Goal: Information Seeking & Learning: Learn about a topic

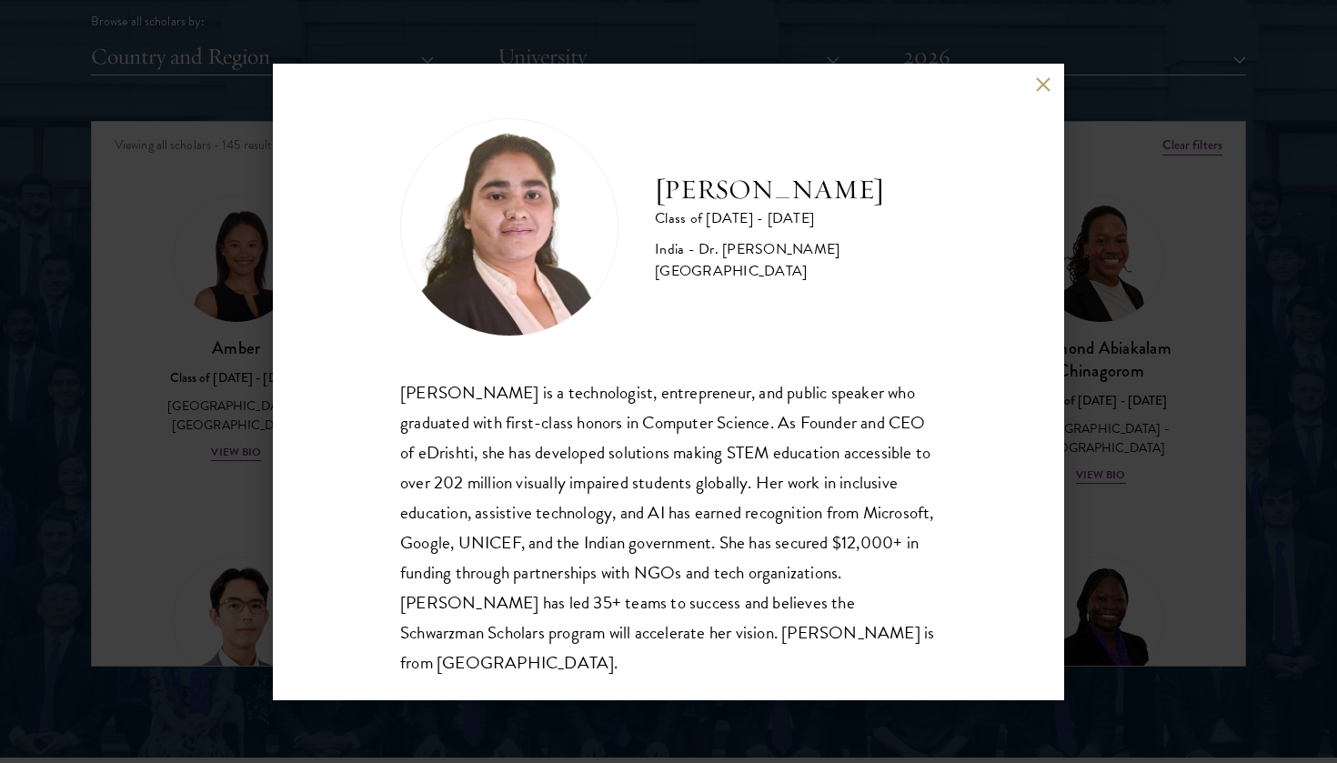
scroll to position [3488, 0]
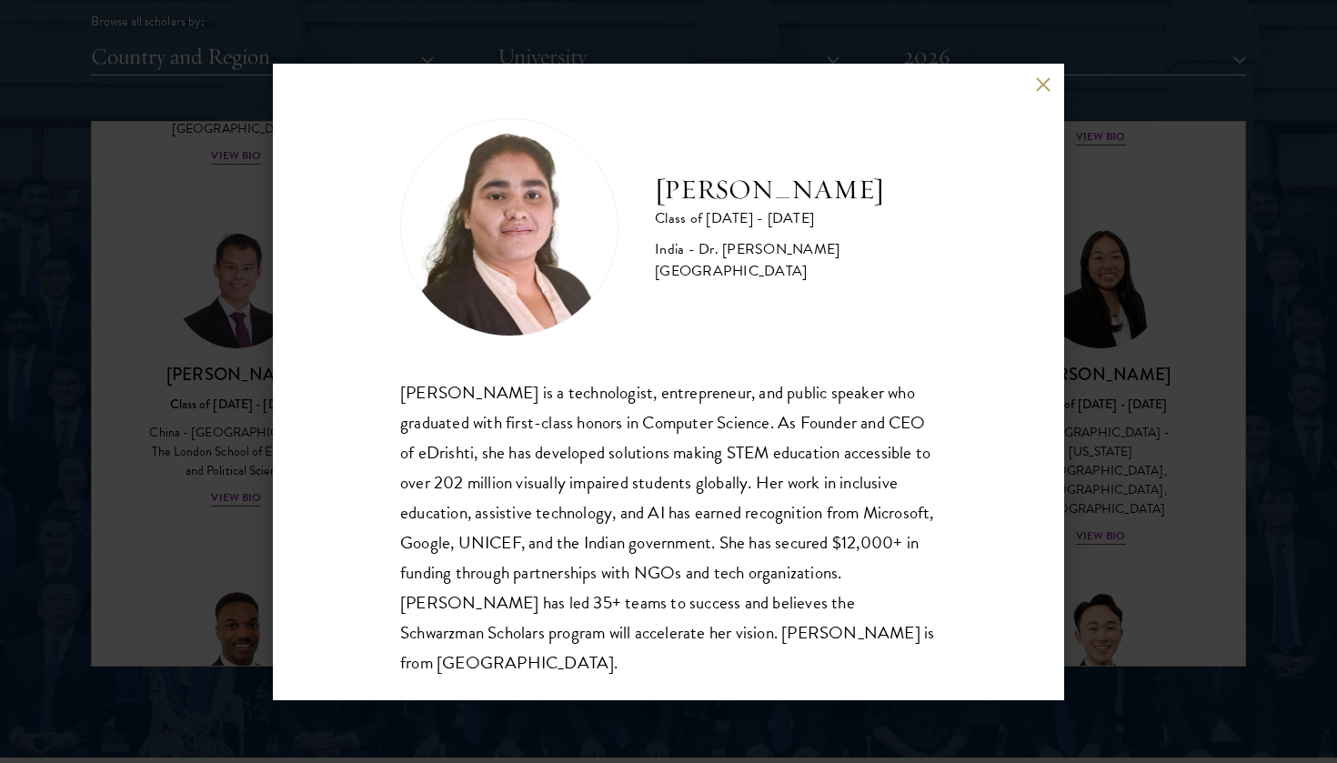
click at [1039, 89] on button at bounding box center [1042, 84] width 15 height 15
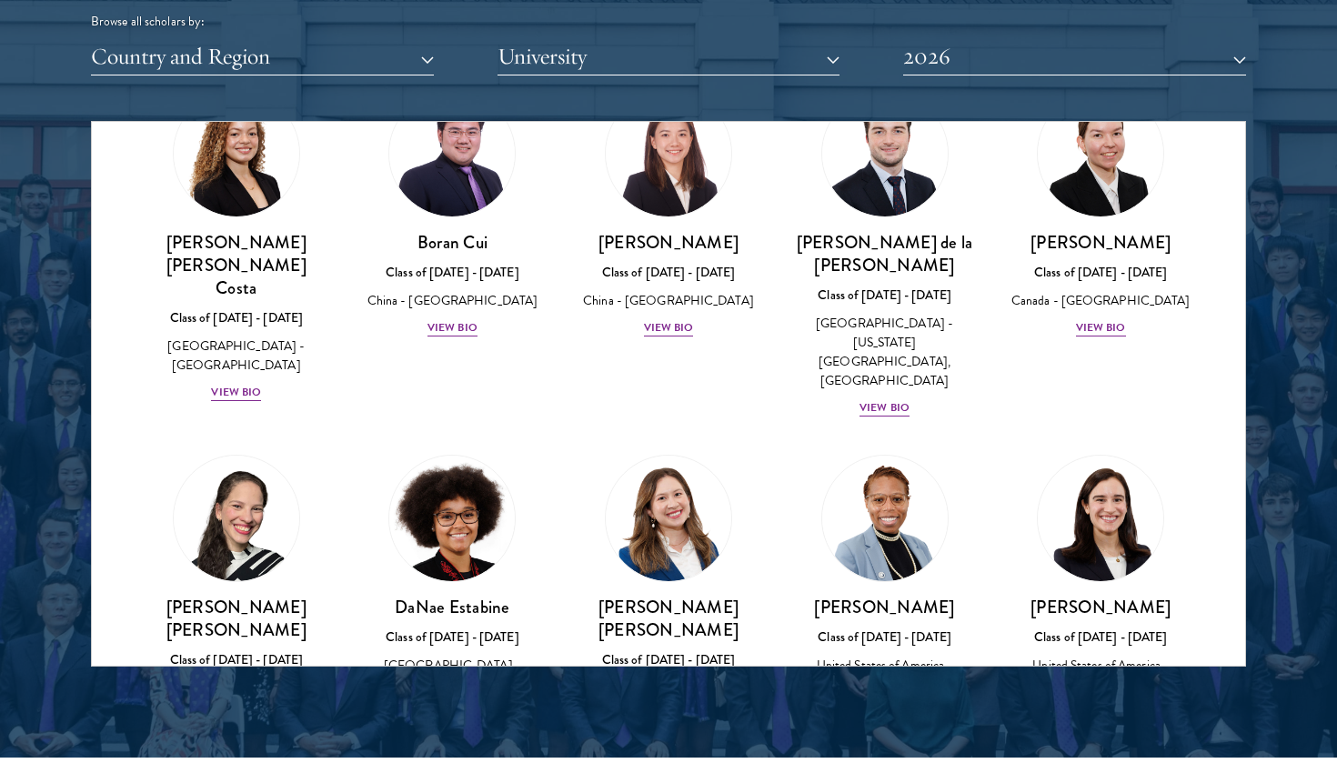
scroll to position [2177, 0]
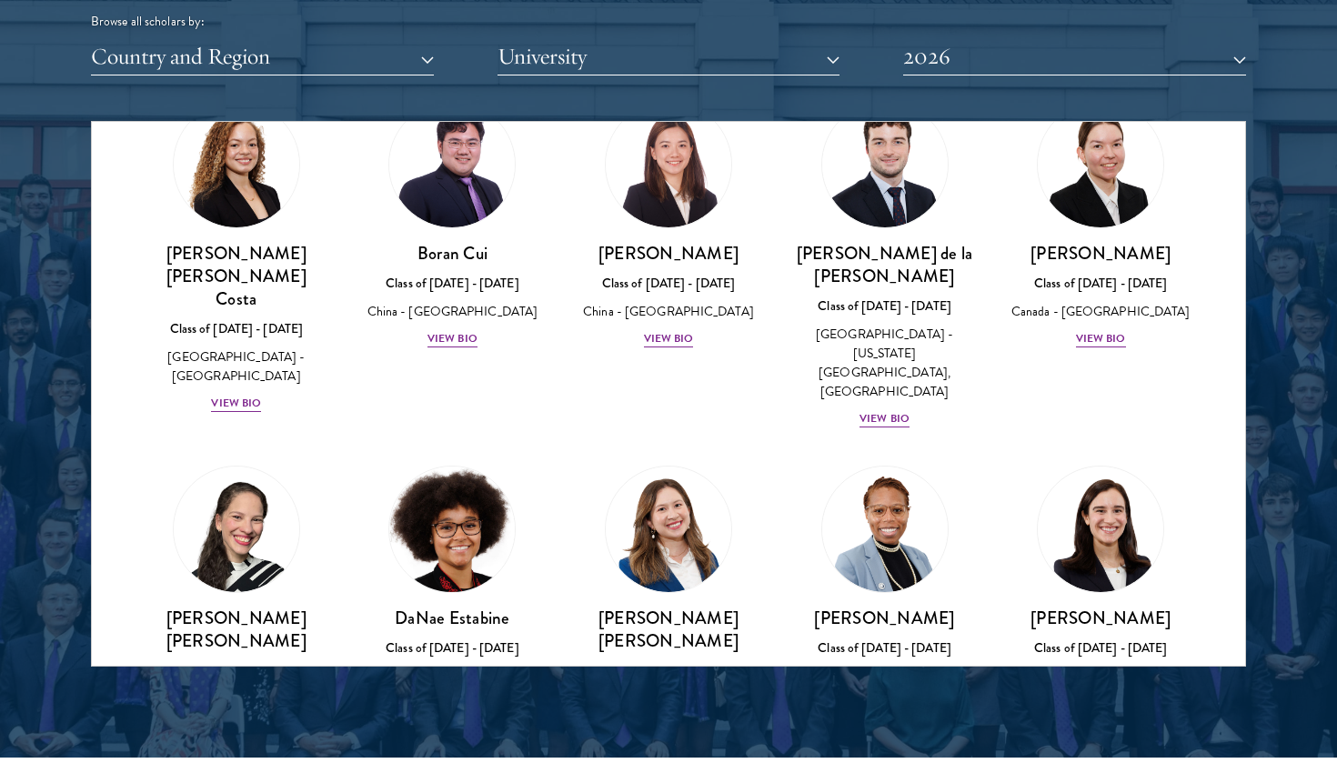
click at [442, 733] on div "View Bio" at bounding box center [453, 741] width 50 height 17
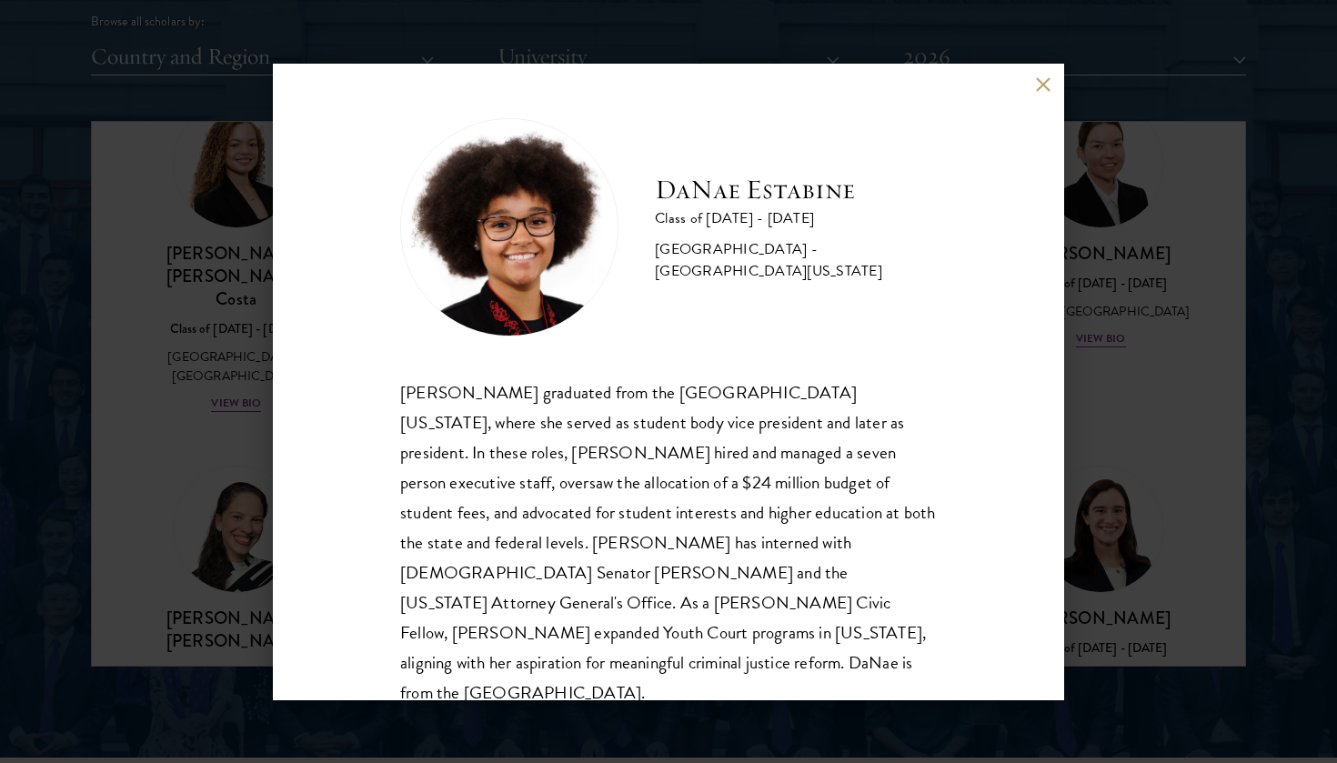
click at [1040, 85] on button at bounding box center [1042, 84] width 15 height 15
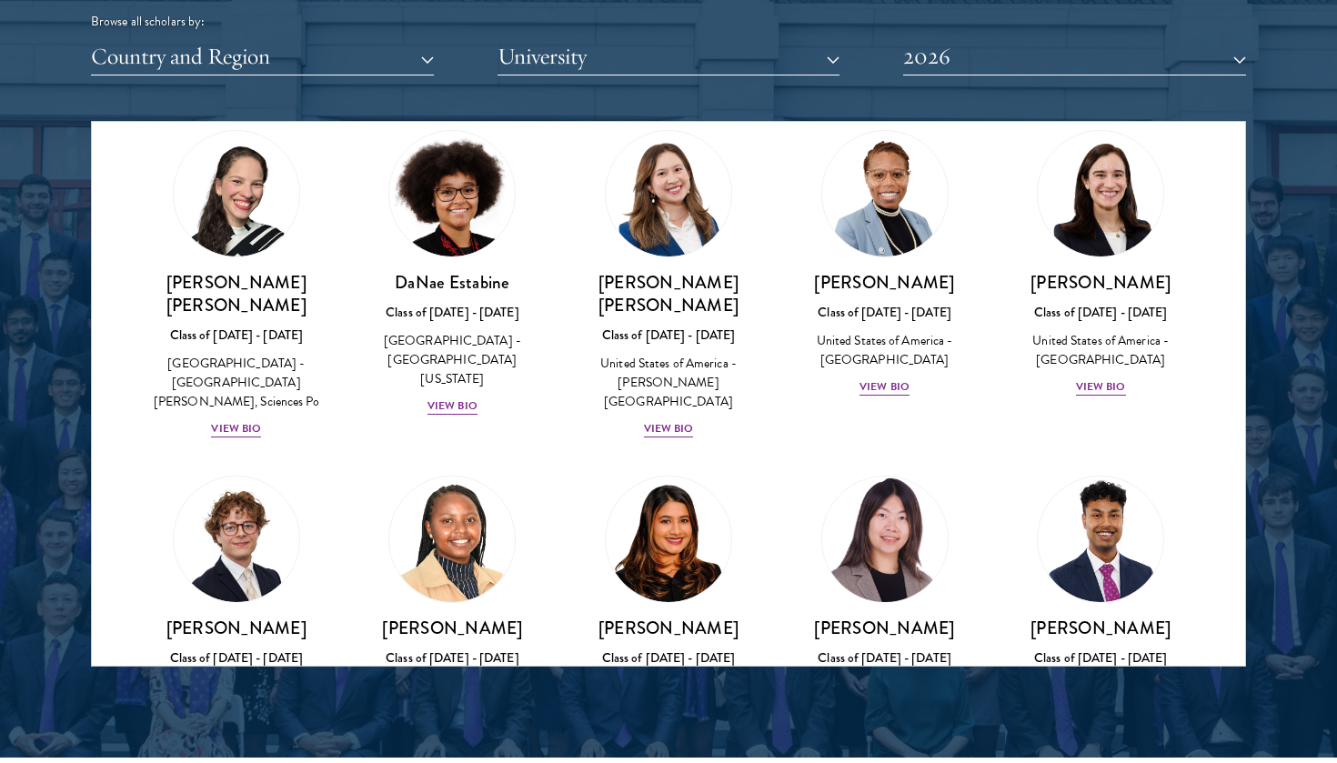
scroll to position [2551, 0]
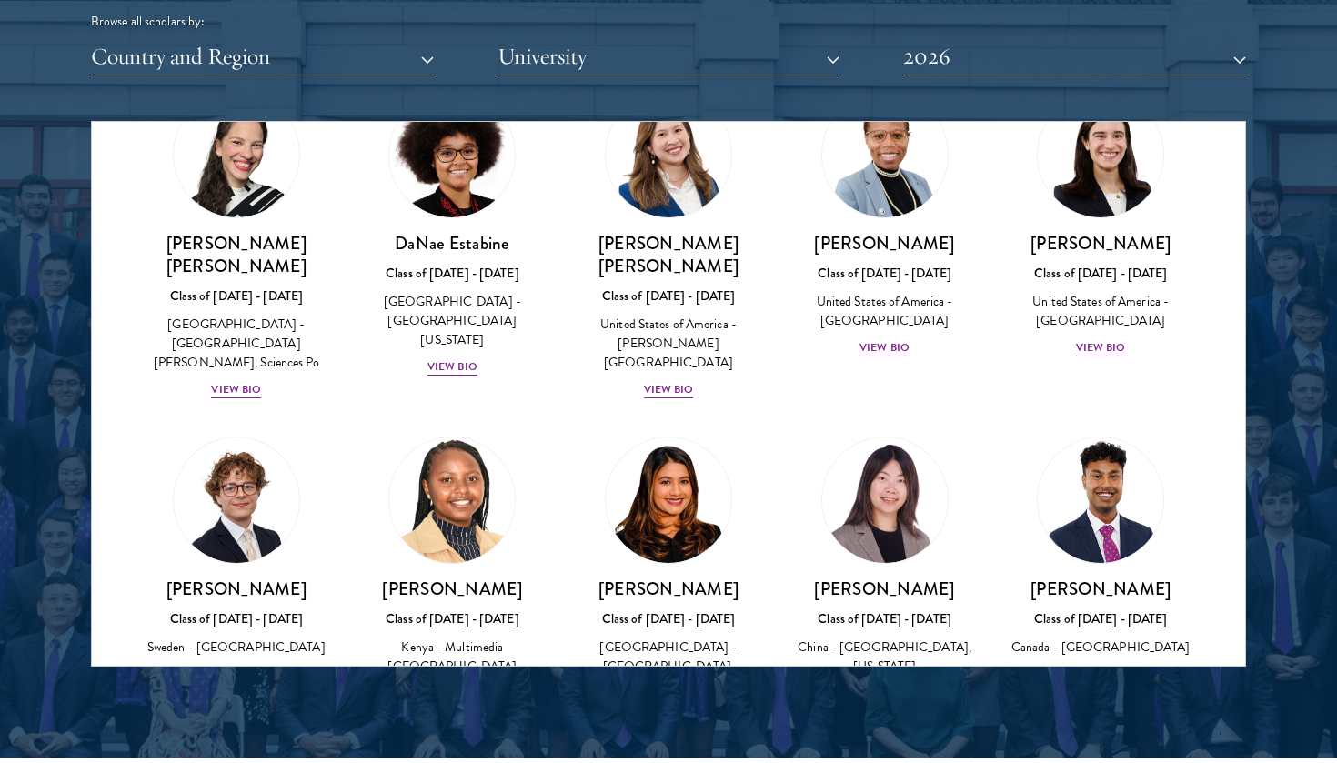
click at [448, 685] on div "View Bio" at bounding box center [453, 693] width 50 height 17
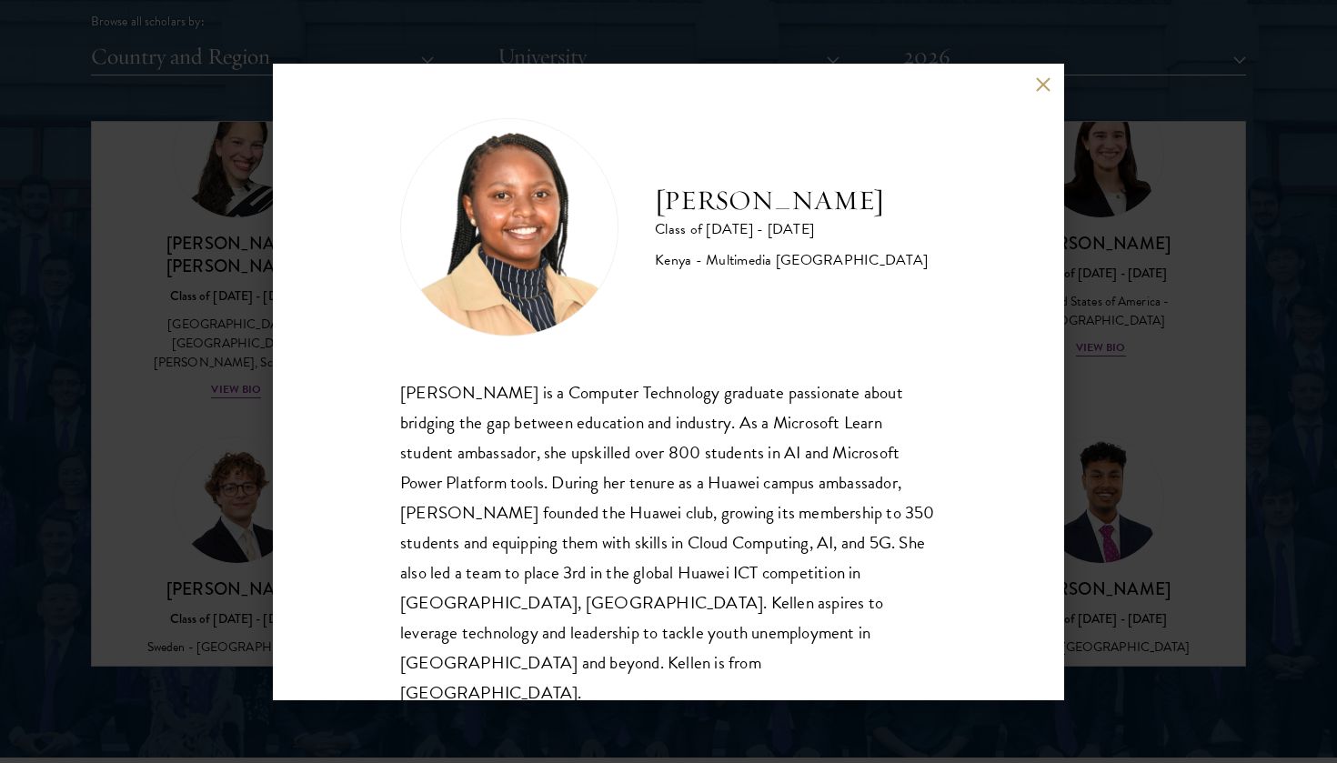
click at [1042, 83] on button at bounding box center [1042, 84] width 15 height 15
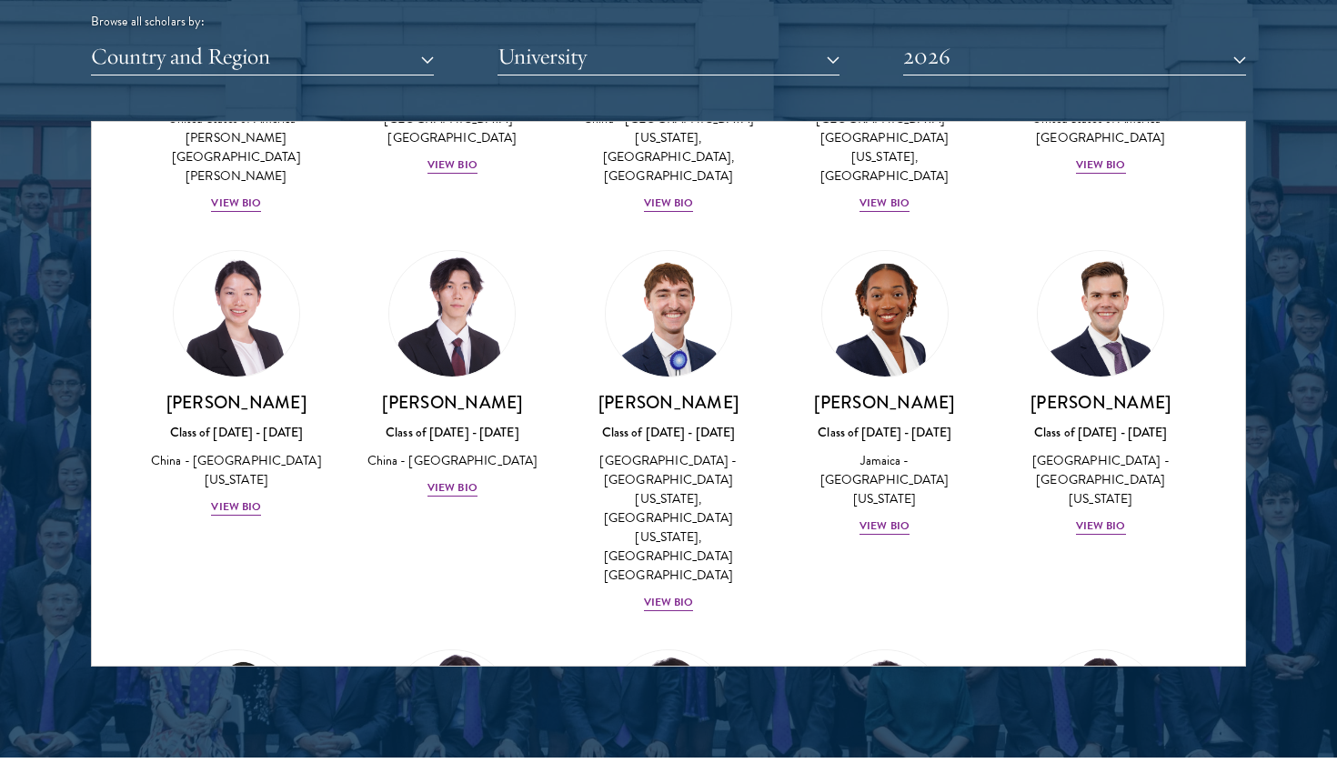
scroll to position [8843, 0]
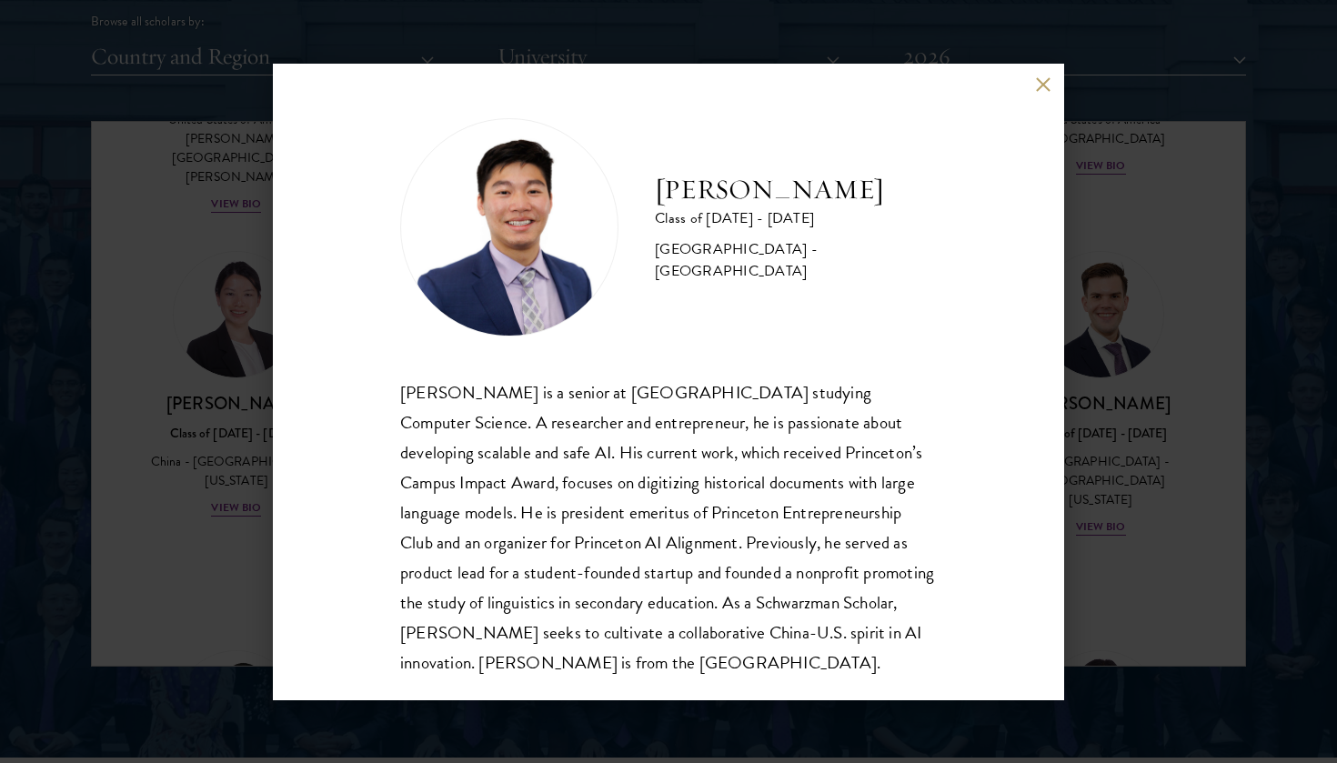
click at [1034, 87] on div "[PERSON_NAME] Class of [DATE] - [DATE] [GEOGRAPHIC_DATA] - [GEOGRAPHIC_DATA] [P…" at bounding box center [668, 382] width 791 height 637
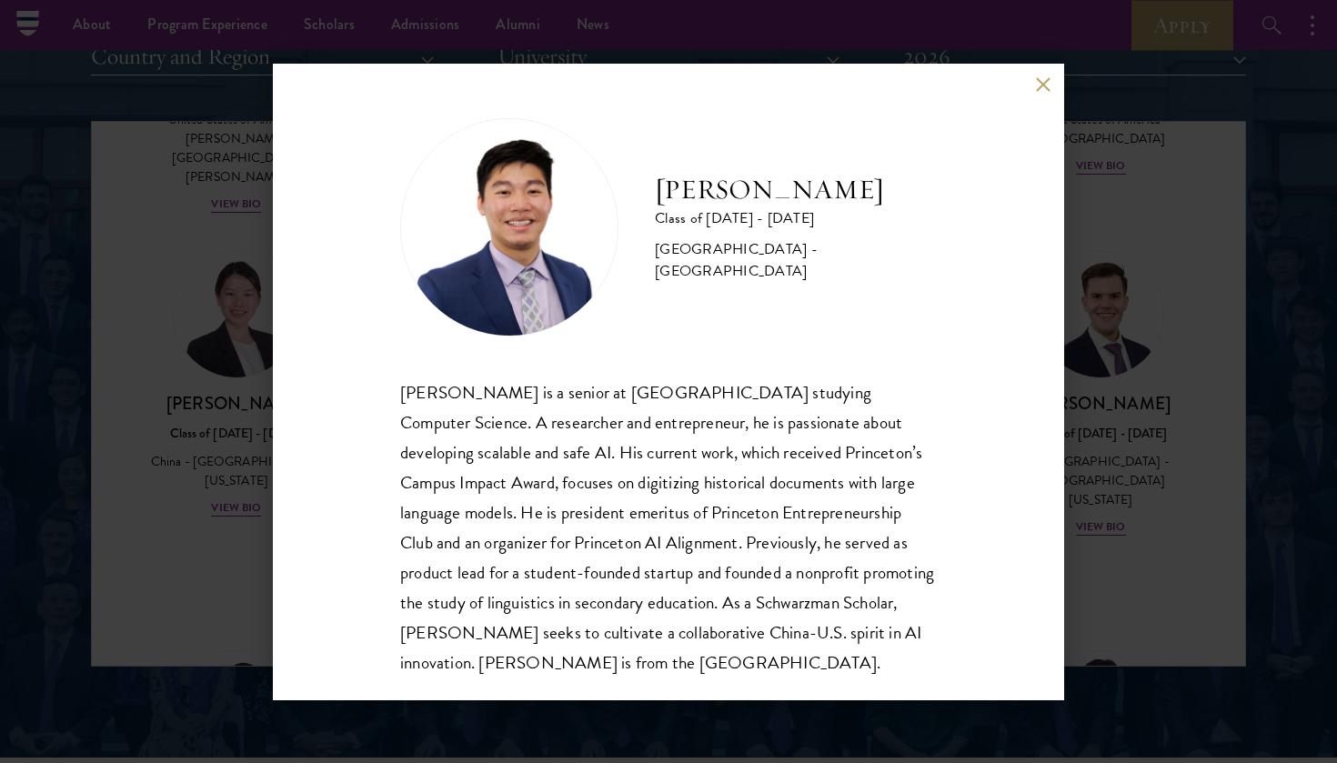
scroll to position [2236, 0]
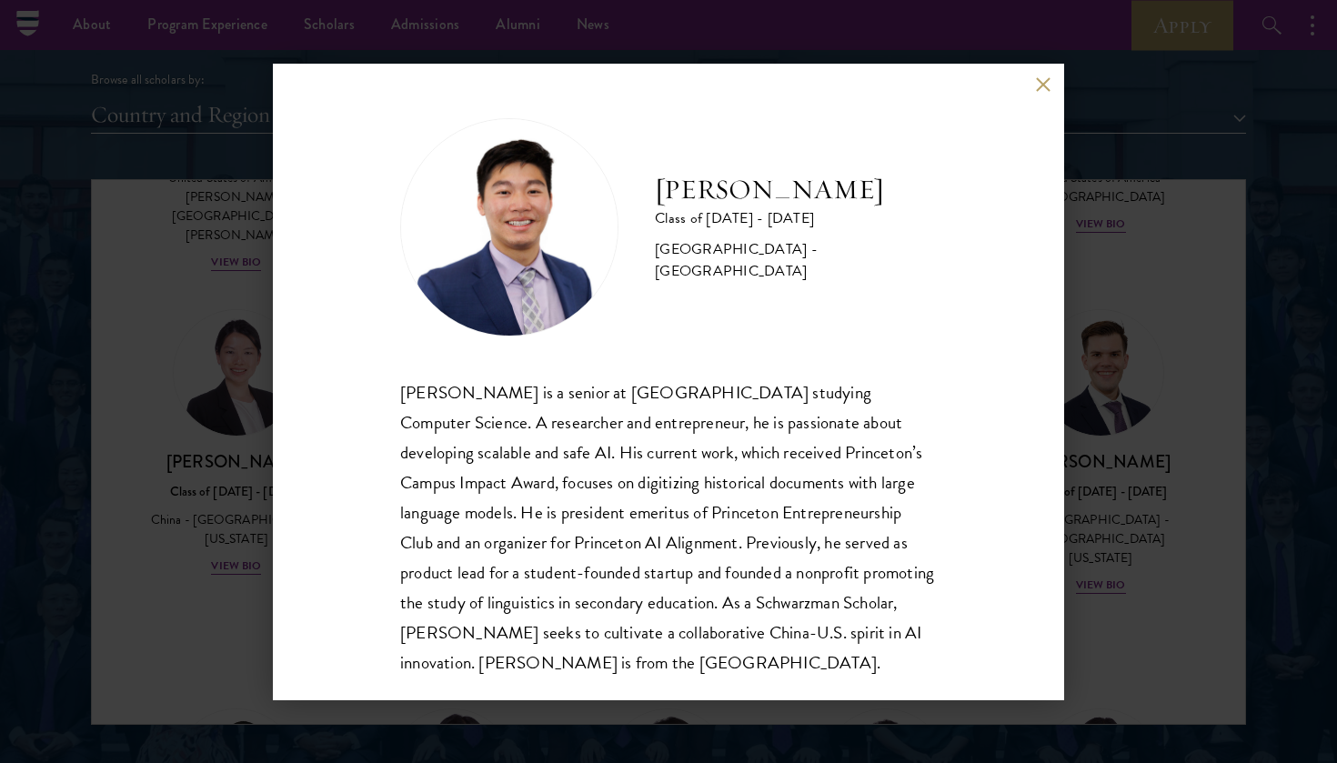
click at [1037, 88] on button at bounding box center [1042, 84] width 15 height 15
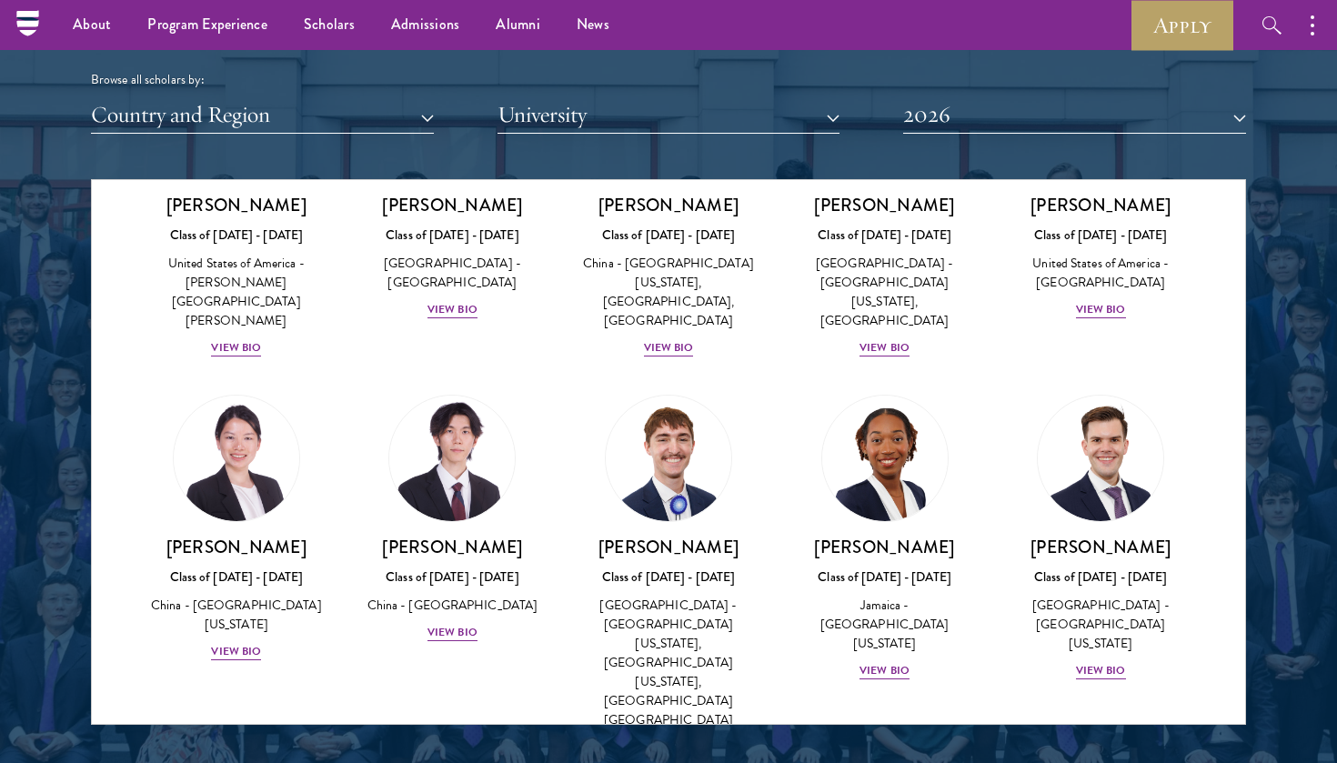
scroll to position [8737, 0]
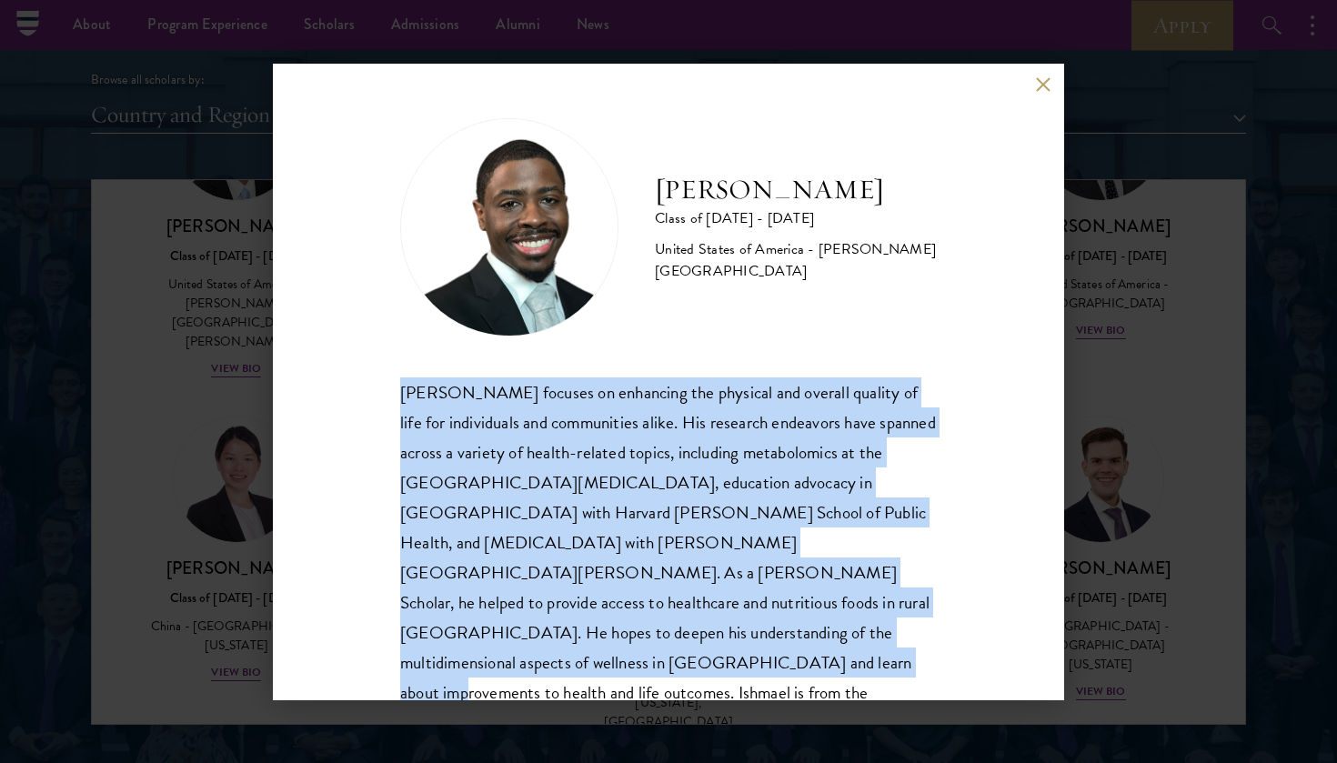
drag, startPoint x: 844, startPoint y: 637, endPoint x: 383, endPoint y: 395, distance: 520.8
click at [383, 395] on div "[PERSON_NAME] Class of [DATE] - [DATE] [GEOGRAPHIC_DATA] - [PERSON_NAME][GEOGRA…" at bounding box center [668, 382] width 791 height 637
copy div "[PERSON_NAME] focuses on enhancing the physical and overall quality of life for…"
click at [1147, 126] on div "[PERSON_NAME] Class of [DATE] - [DATE] [GEOGRAPHIC_DATA] - [PERSON_NAME][GEOGRA…" at bounding box center [668, 381] width 1337 height 763
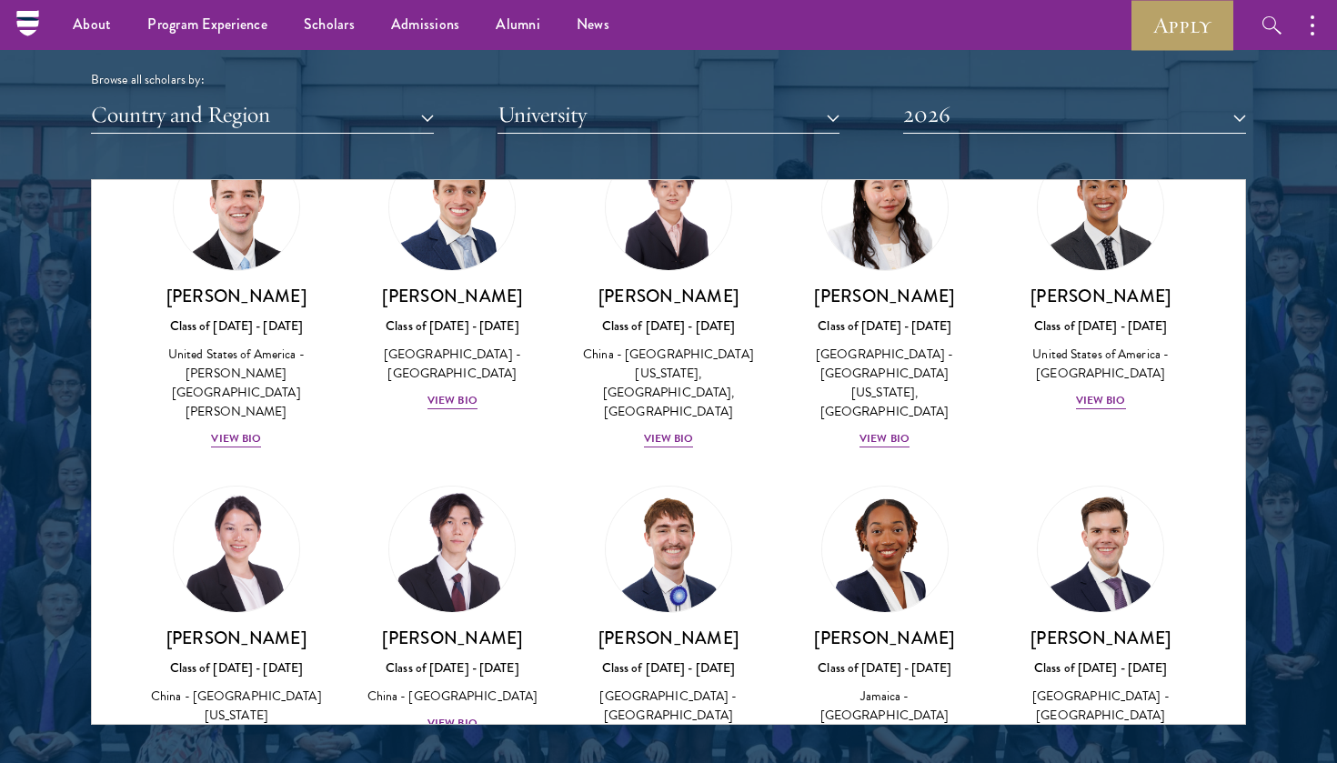
scroll to position [8665, 0]
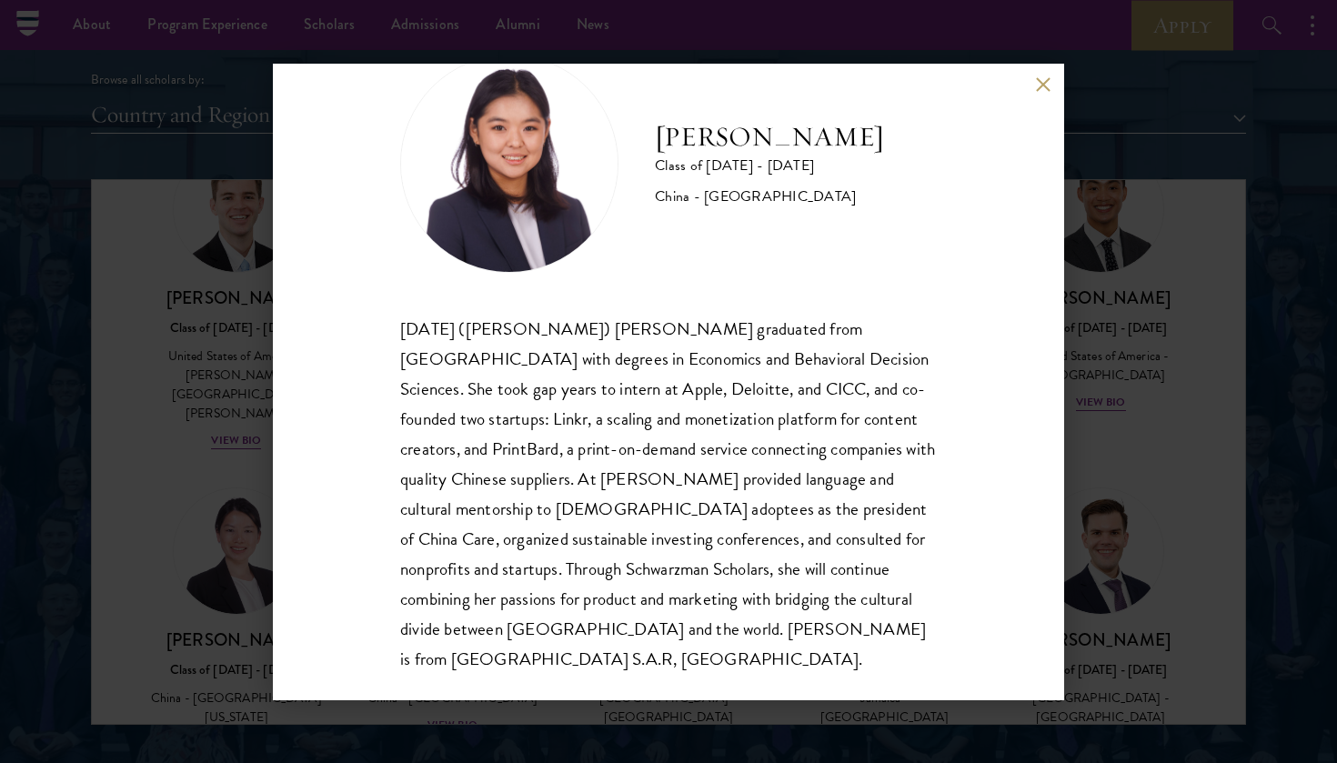
scroll to position [62, 0]
click at [1043, 82] on button at bounding box center [1042, 84] width 15 height 15
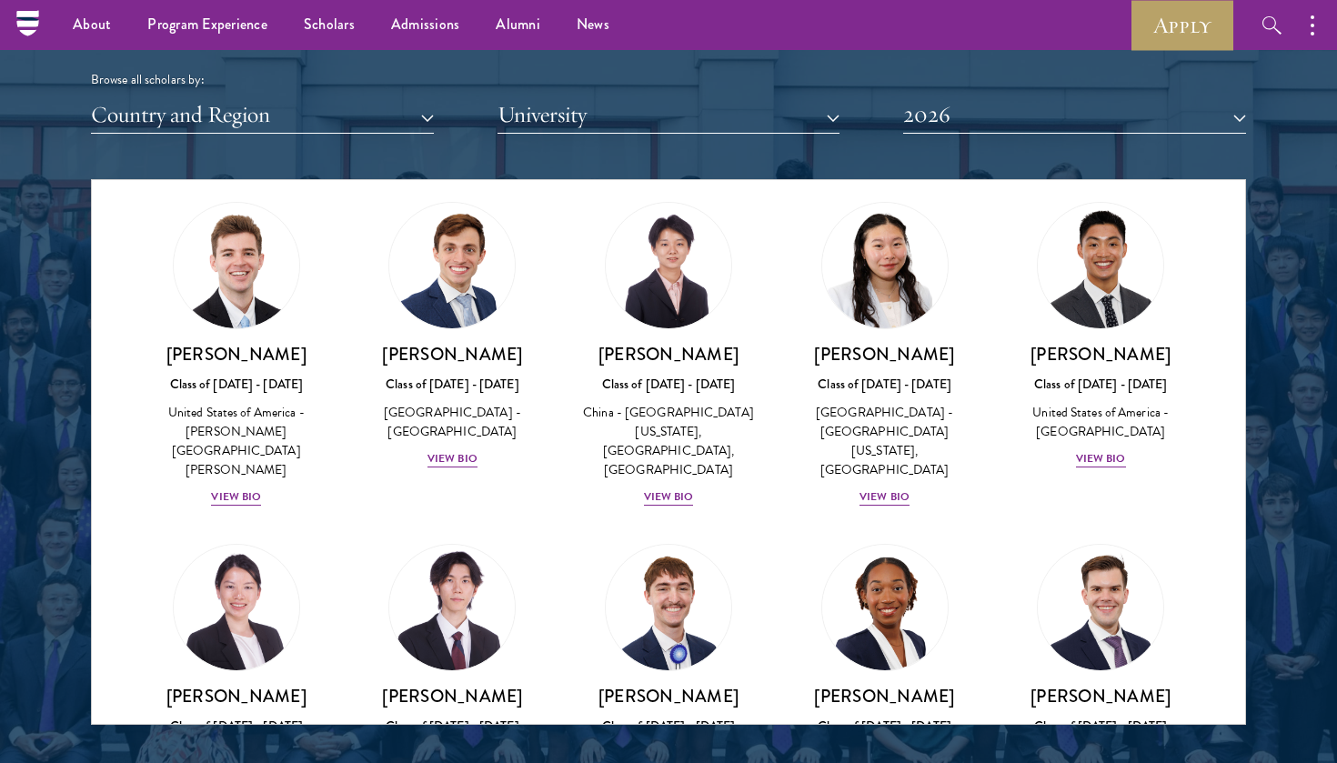
scroll to position [8607, 0]
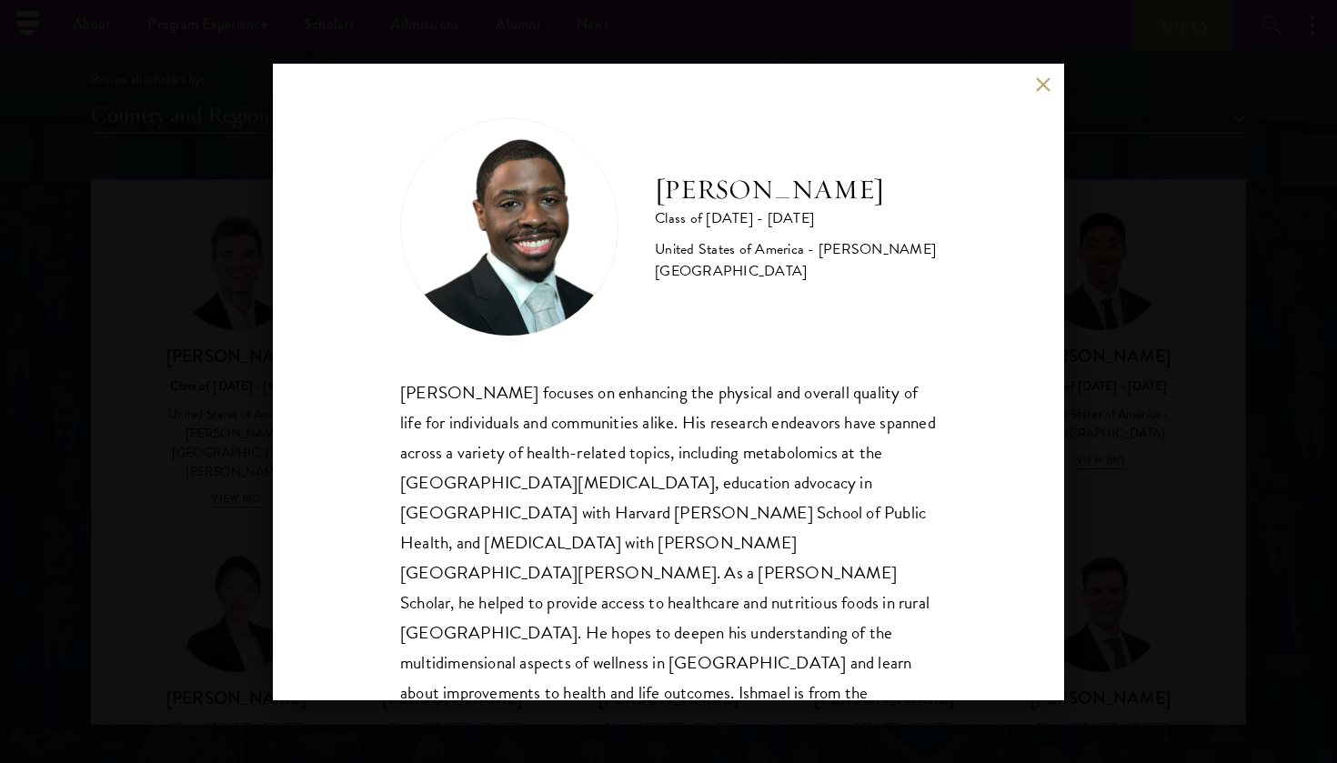
click at [1038, 84] on button at bounding box center [1042, 84] width 15 height 15
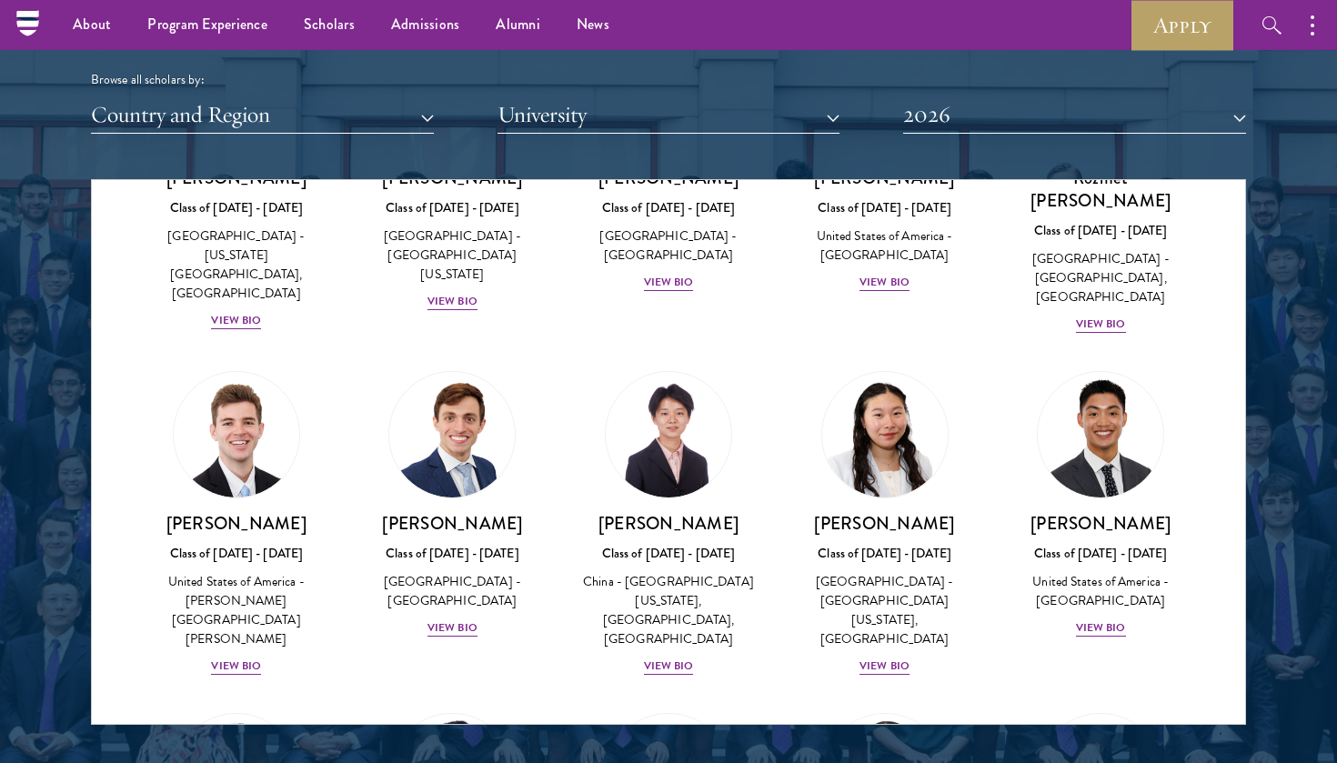
scroll to position [8368, 0]
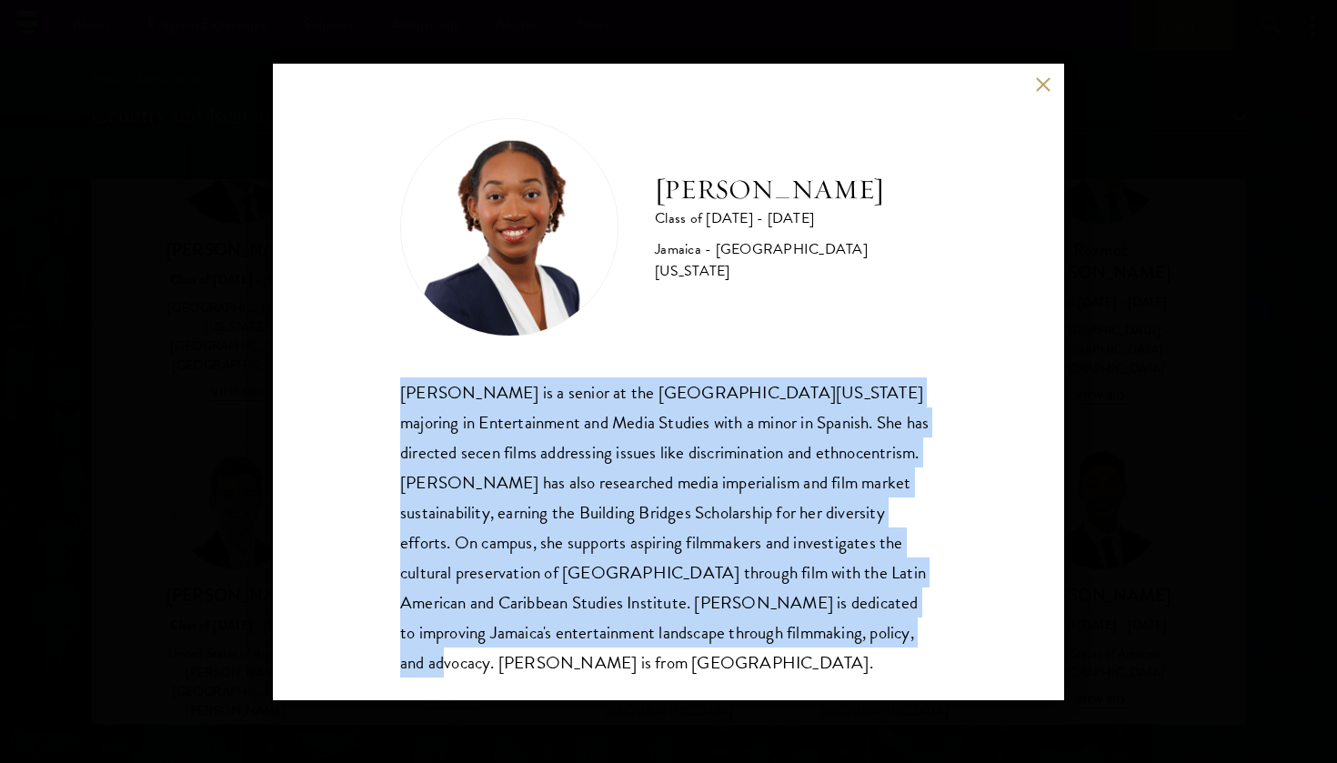
drag, startPoint x: 839, startPoint y: 639, endPoint x: 314, endPoint y: 387, distance: 582.2
click at [314, 387] on div "[PERSON_NAME] Class of [DATE] - [DATE] [GEOGRAPHIC_DATA] - [GEOGRAPHIC_DATA][US…" at bounding box center [668, 382] width 791 height 637
copy div "[PERSON_NAME] is a senior at the [GEOGRAPHIC_DATA][US_STATE] majoring in Entert…"
click at [1044, 84] on button at bounding box center [1042, 84] width 15 height 15
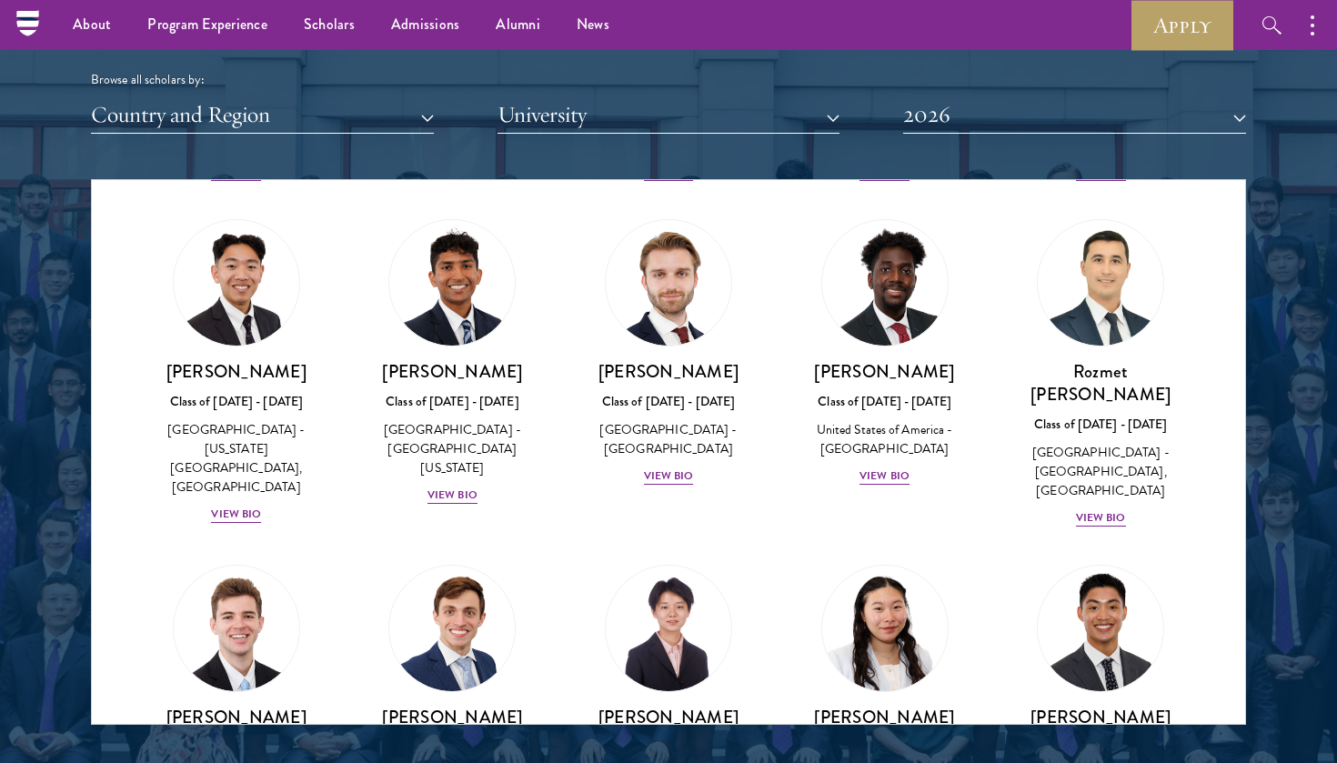
scroll to position [8245, 0]
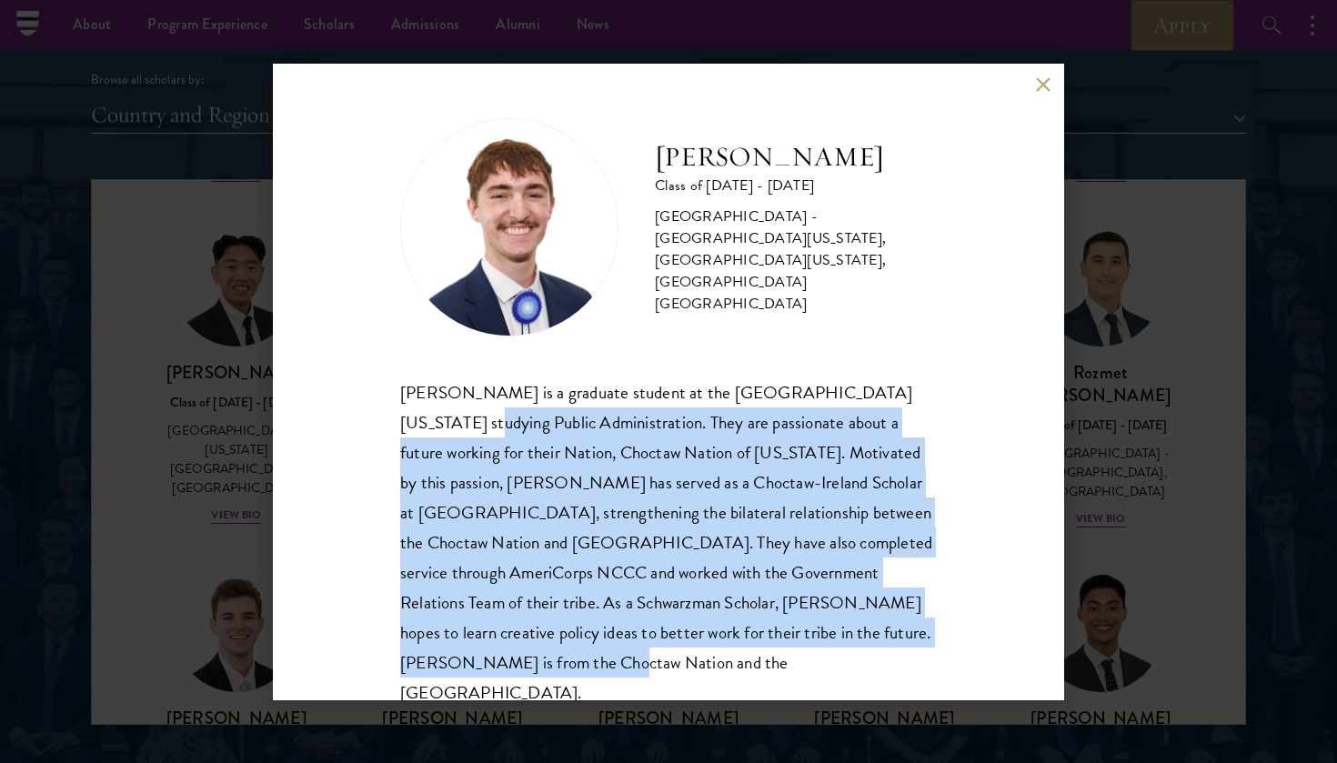
drag, startPoint x: 967, startPoint y: 629, endPoint x: 327, endPoint y: 421, distance: 673.1
click at [327, 421] on div "[PERSON_NAME] Class of [DATE] - [DATE] [GEOGRAPHIC_DATA] - [GEOGRAPHIC_DATA][US…" at bounding box center [668, 382] width 791 height 637
click at [1046, 86] on button at bounding box center [1042, 84] width 15 height 15
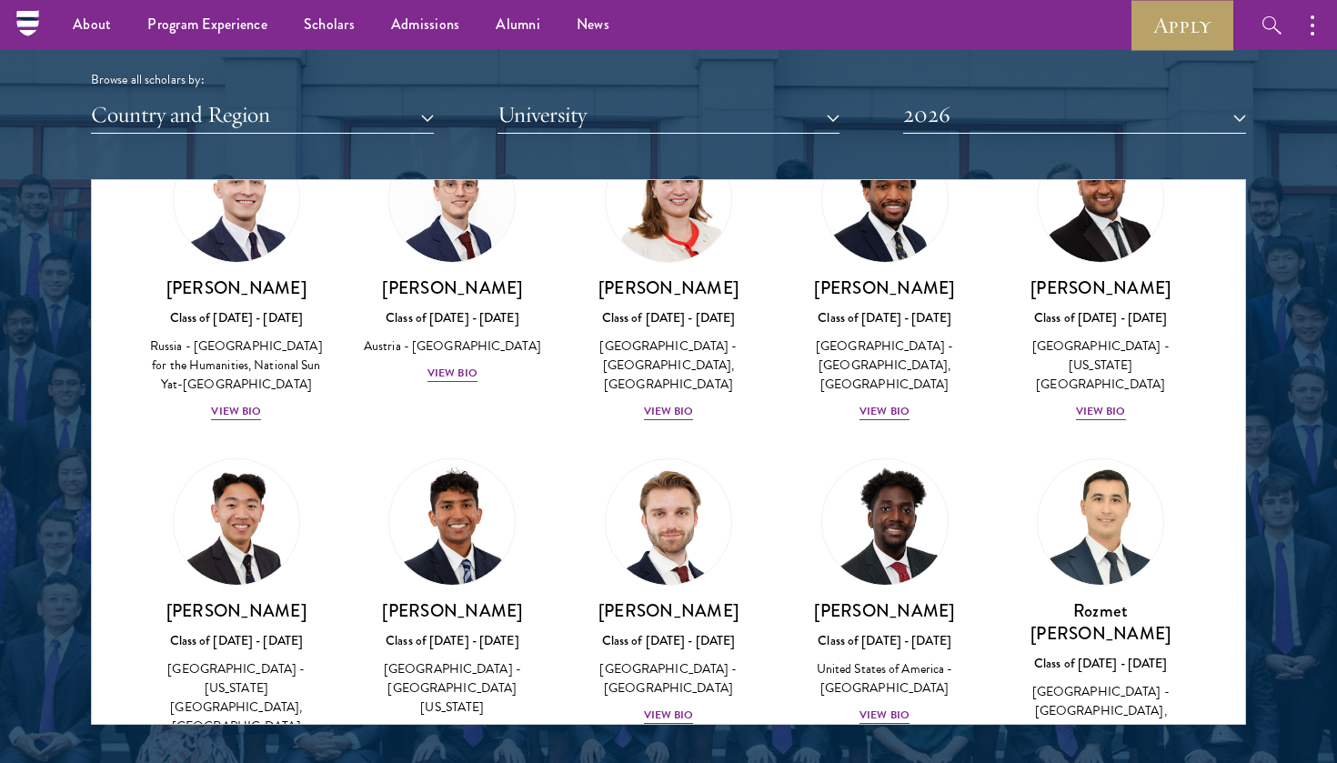
scroll to position [8004, 0]
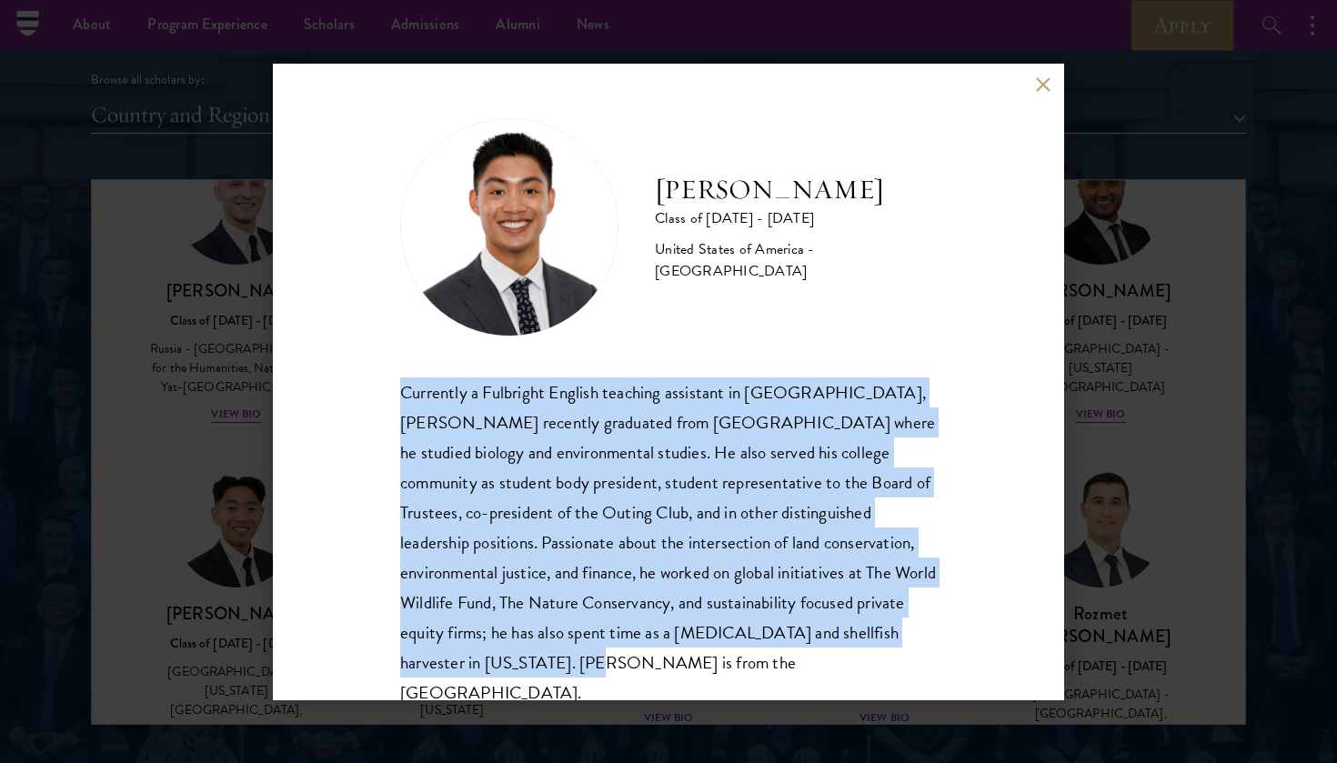
drag, startPoint x: 500, startPoint y: 665, endPoint x: 367, endPoint y: 390, distance: 305.5
click at [367, 390] on div "[PERSON_NAME] Class of [DATE] - [DATE] [GEOGRAPHIC_DATA] - [GEOGRAPHIC_DATA] Cu…" at bounding box center [668, 382] width 791 height 637
copy div "Currently a Fulbright English teaching assistant in [GEOGRAPHIC_DATA], [PERSON_…"
click at [1039, 82] on button at bounding box center [1042, 84] width 15 height 15
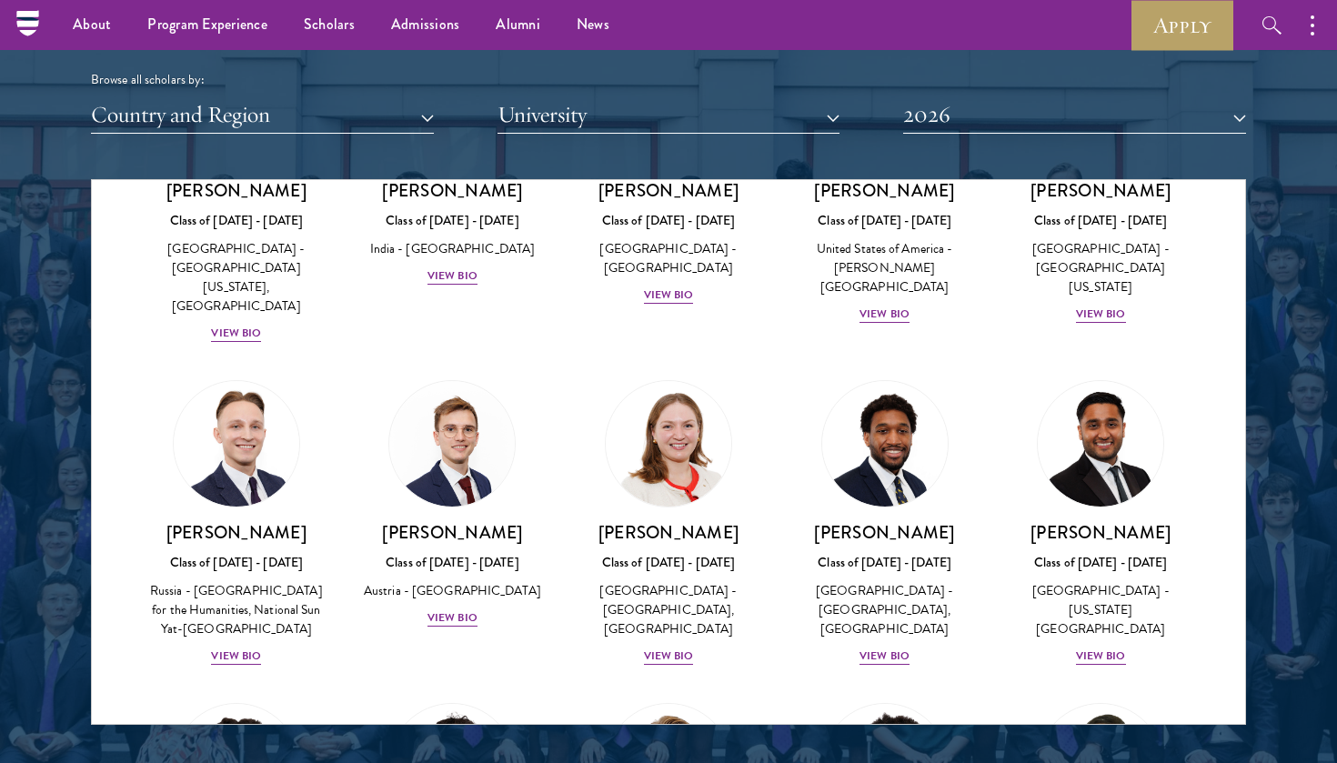
scroll to position [7758, 0]
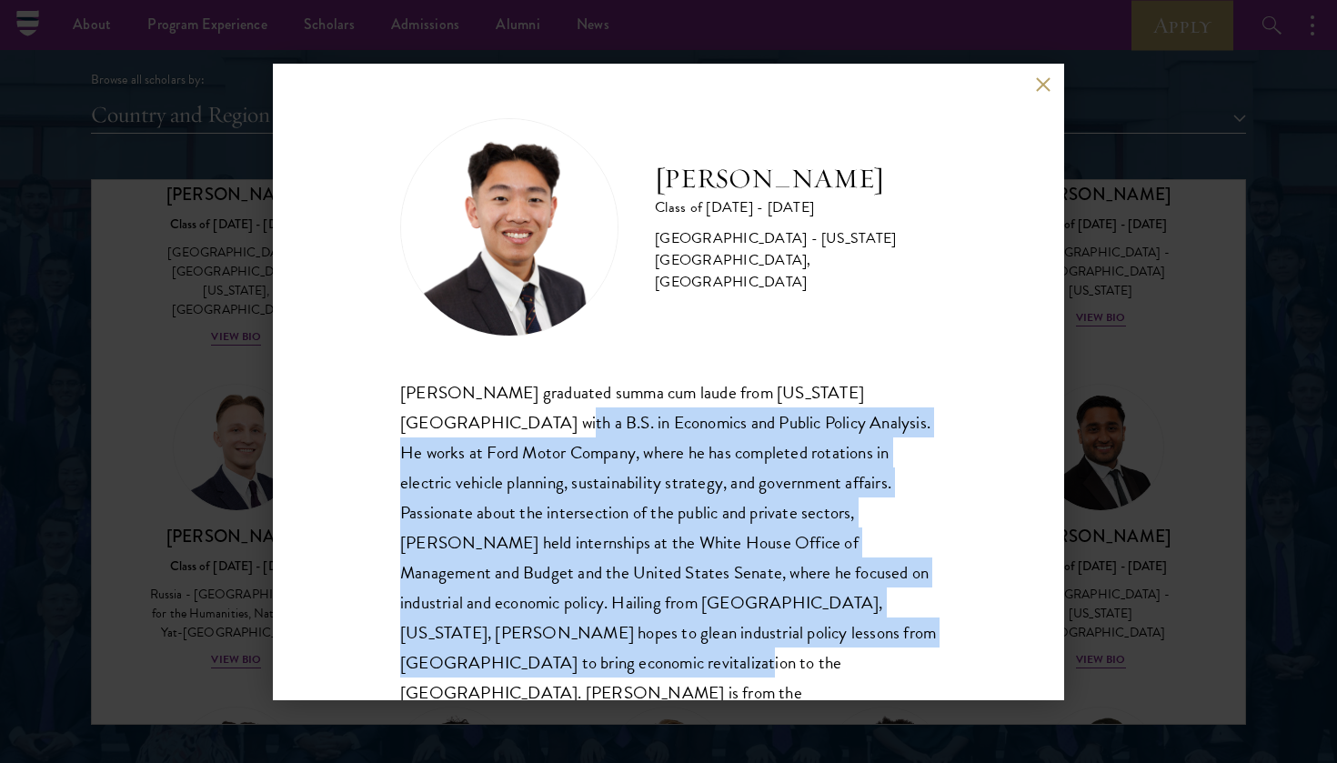
drag, startPoint x: 786, startPoint y: 623, endPoint x: 364, endPoint y: 408, distance: 473.5
click at [364, 408] on div "[PERSON_NAME] Class of [DATE] - [DATE] [GEOGRAPHIC_DATA] - [US_STATE][GEOGRAPHI…" at bounding box center [668, 382] width 791 height 637
click at [178, 389] on div "[PERSON_NAME] Class of [DATE] - [DATE] [GEOGRAPHIC_DATA] - [US_STATE][GEOGRAPHI…" at bounding box center [668, 381] width 1337 height 763
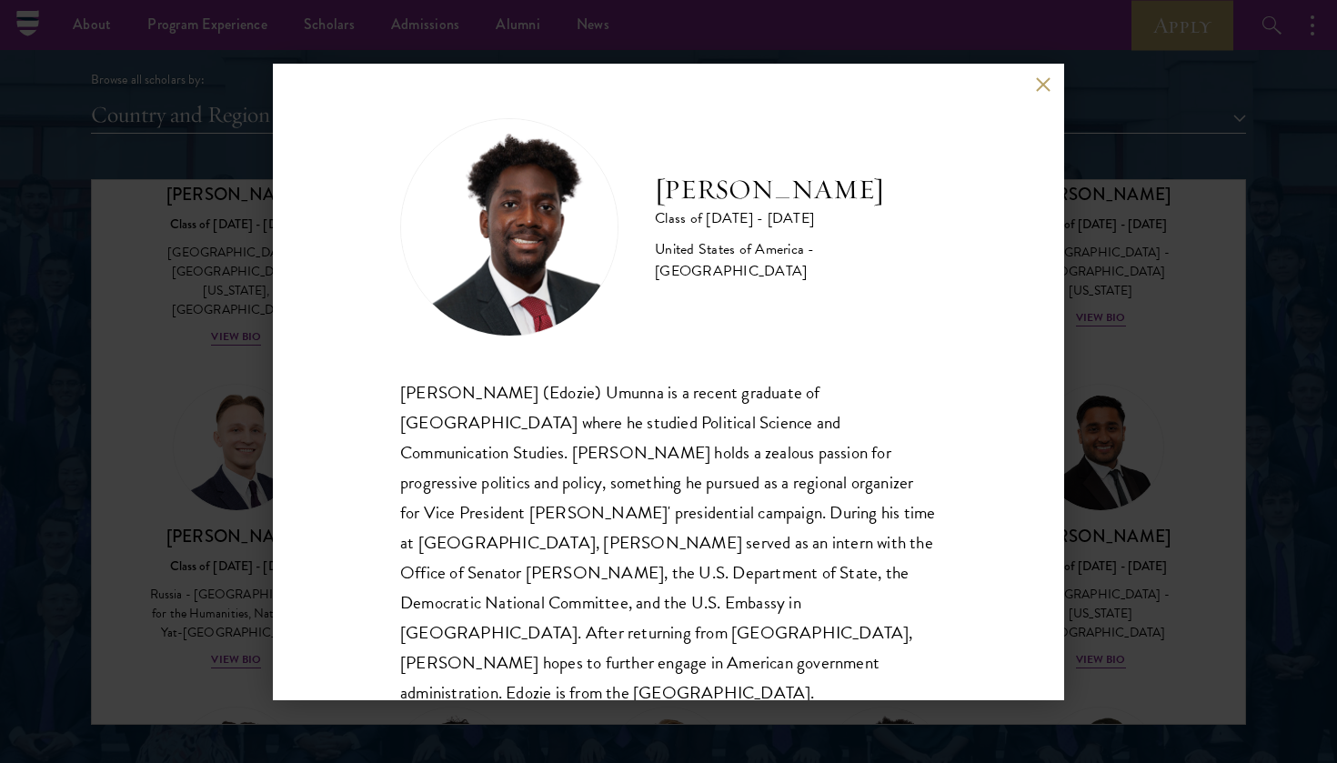
click at [1152, 382] on div "[PERSON_NAME] Class of [DATE] - [DATE] [GEOGRAPHIC_DATA] - [GEOGRAPHIC_DATA] [P…" at bounding box center [668, 381] width 1337 height 763
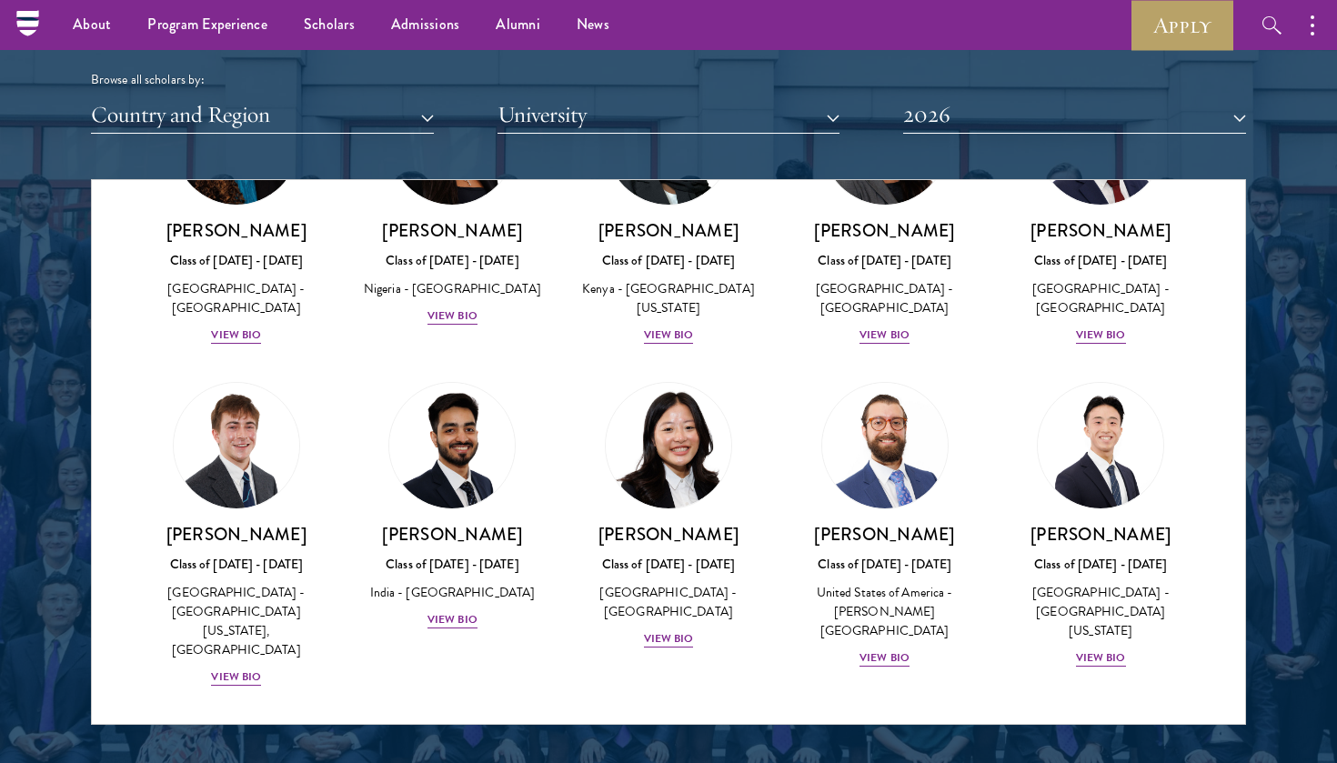
scroll to position [7363, 0]
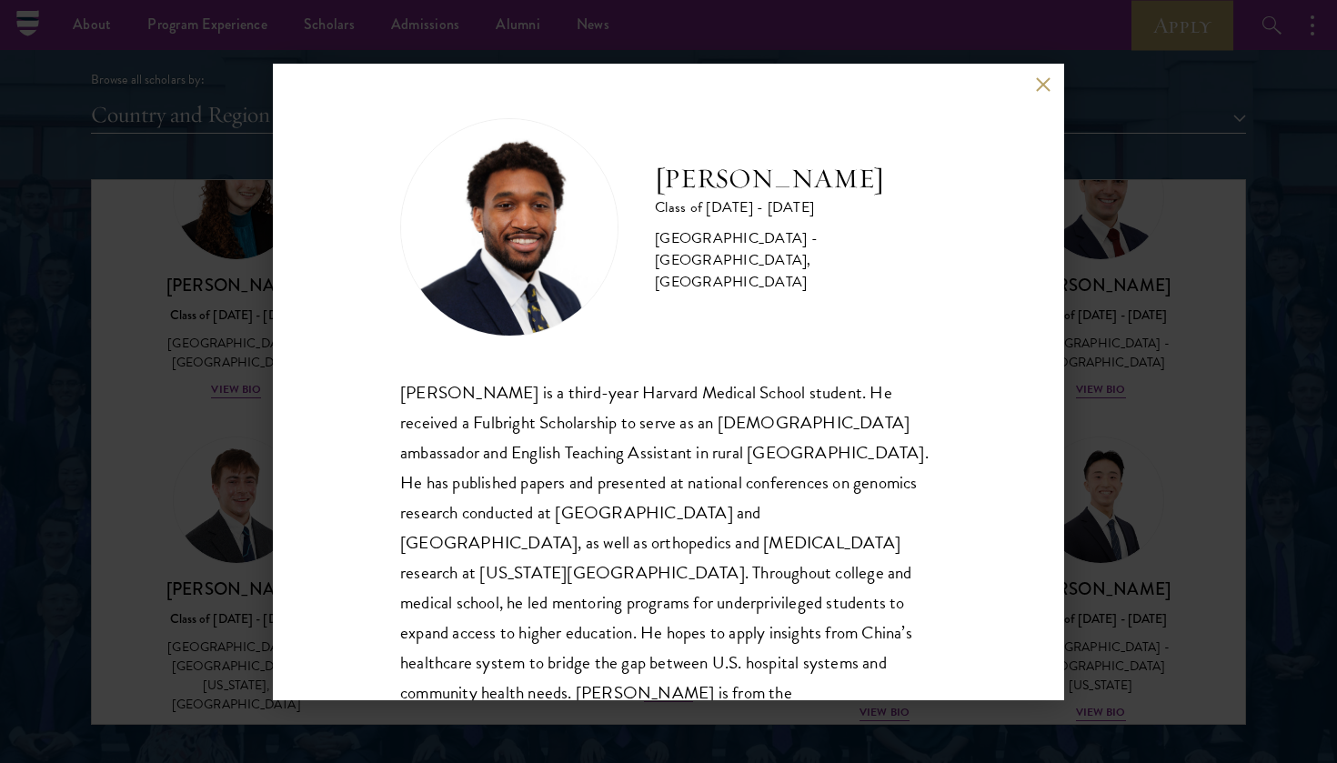
click at [1153, 368] on div "[PERSON_NAME] Class of [DATE] - [DATE] [GEOGRAPHIC_DATA] - [GEOGRAPHIC_DATA], […" at bounding box center [668, 381] width 1337 height 763
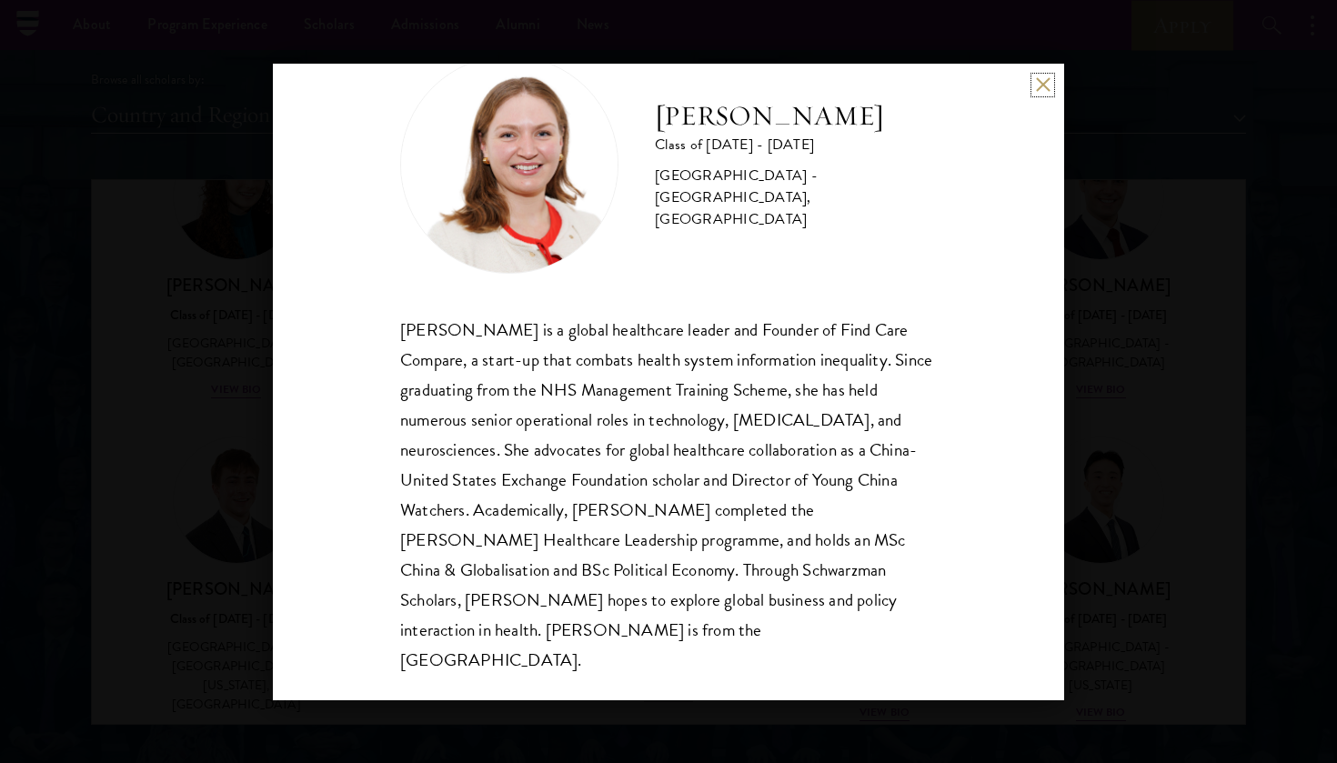
scroll to position [62, 0]
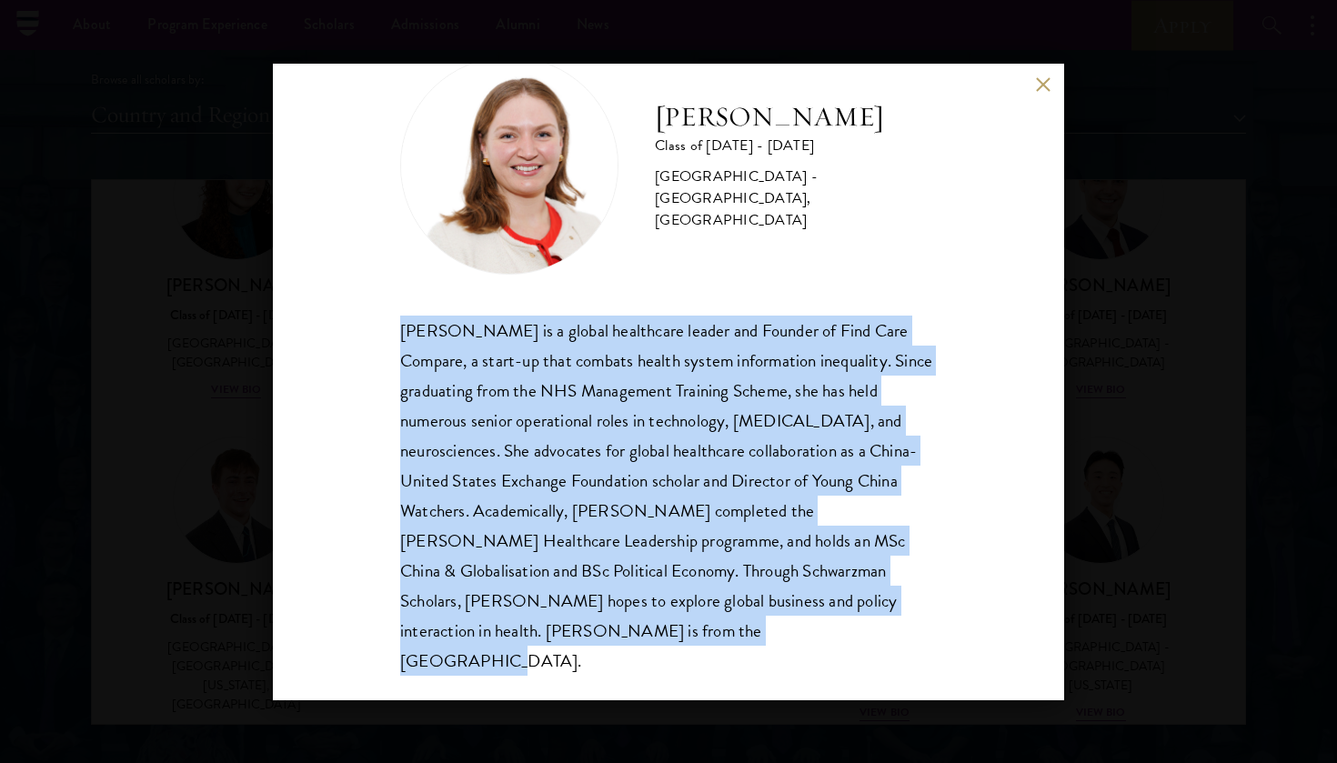
drag, startPoint x: 543, startPoint y: 639, endPoint x: 358, endPoint y: 324, distance: 364.9
click at [358, 324] on div "[PERSON_NAME] Class of [DATE] - [DATE] [GEOGRAPHIC_DATA] - [GEOGRAPHIC_DATA], […" at bounding box center [668, 382] width 791 height 637
copy div "[PERSON_NAME] is a global healthcare leader and Founder of Find Care Compare, a…"
click at [1050, 86] on button at bounding box center [1042, 84] width 15 height 15
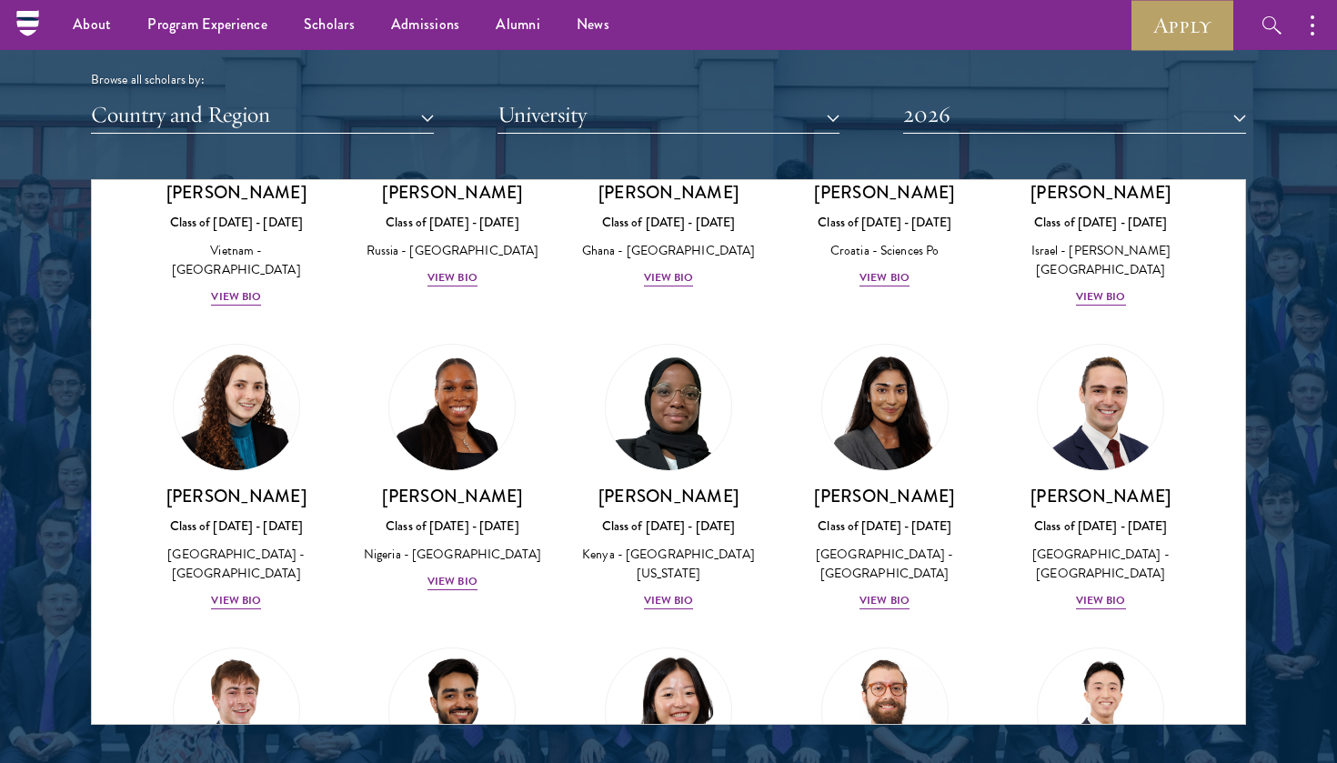
scroll to position [7029, 0]
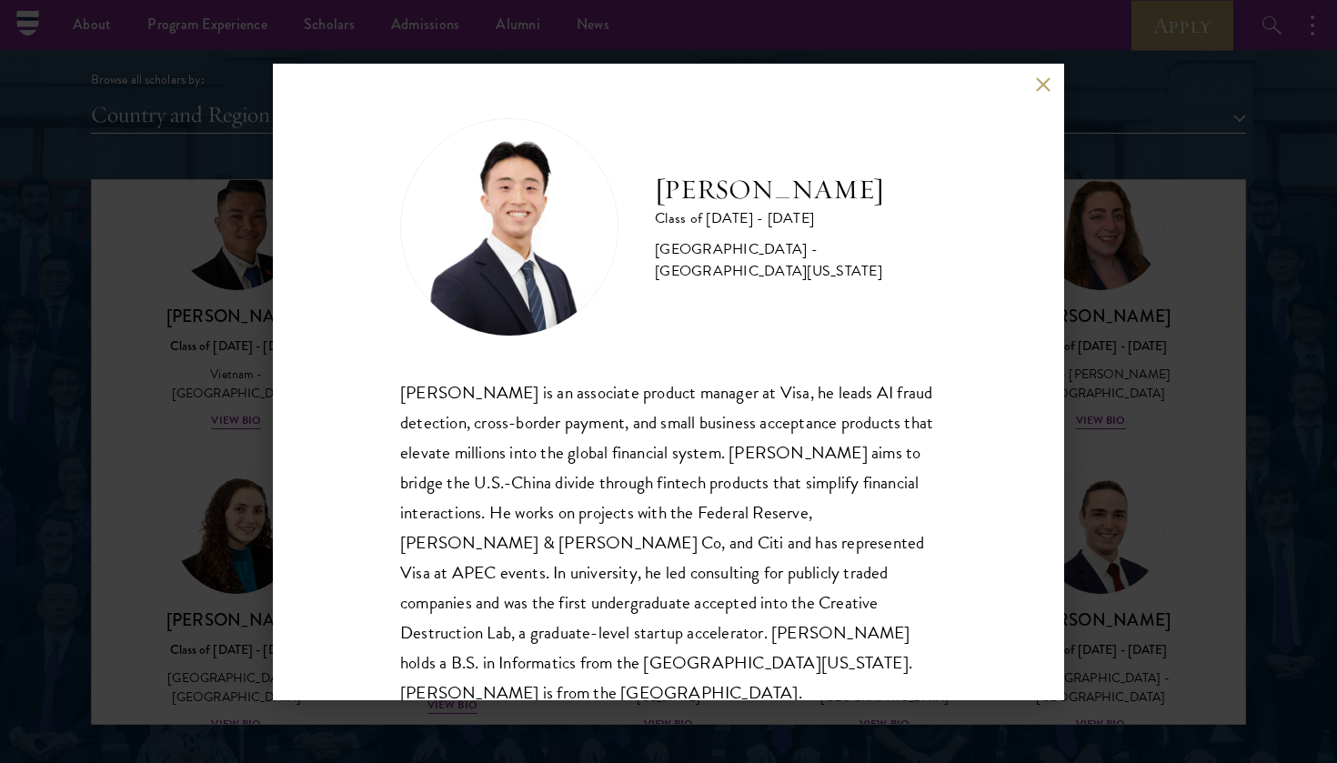
click at [1105, 368] on div "[PERSON_NAME] Class of [DATE] - [DATE] [GEOGRAPHIC_DATA] - [GEOGRAPHIC_DATA][US…" at bounding box center [668, 381] width 1337 height 763
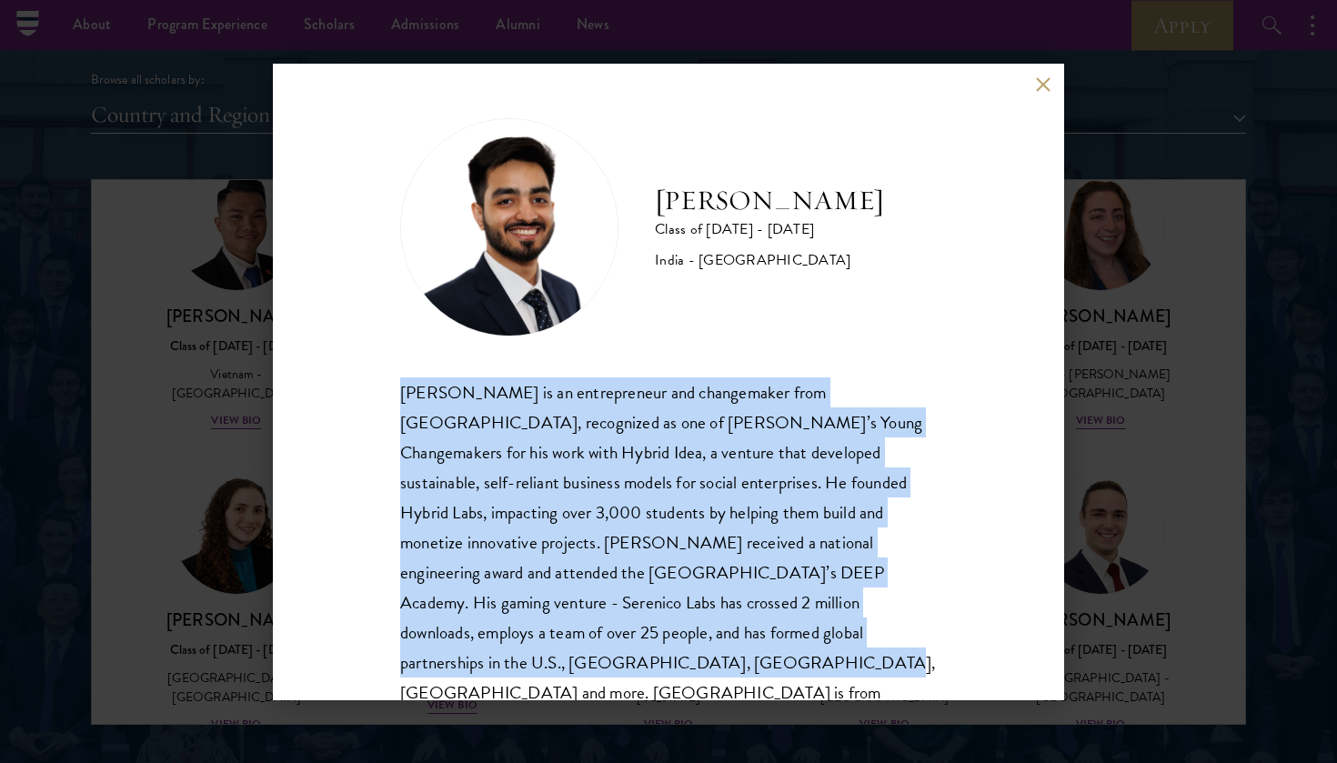
drag, startPoint x: 466, startPoint y: 659, endPoint x: 385, endPoint y: 391, distance: 280.3
click at [385, 391] on div "[PERSON_NAME] Class of [DATE] - [DATE] [GEOGRAPHIC_DATA] - [GEOGRAPHIC_DATA] [P…" at bounding box center [668, 382] width 791 height 637
copy div "[PERSON_NAME] is an entrepreneur and changemaker from [GEOGRAPHIC_DATA], recogn…"
click at [1045, 81] on button at bounding box center [1042, 84] width 15 height 15
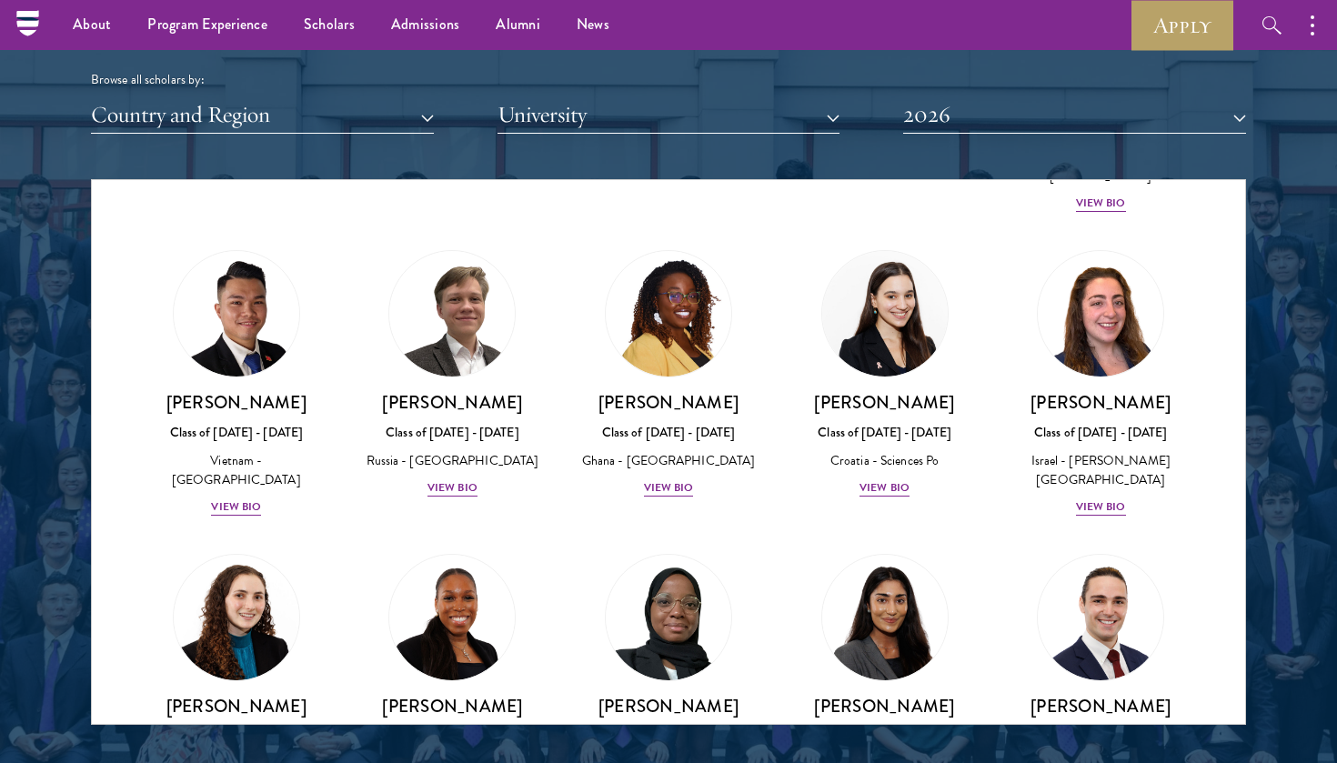
scroll to position [6935, 0]
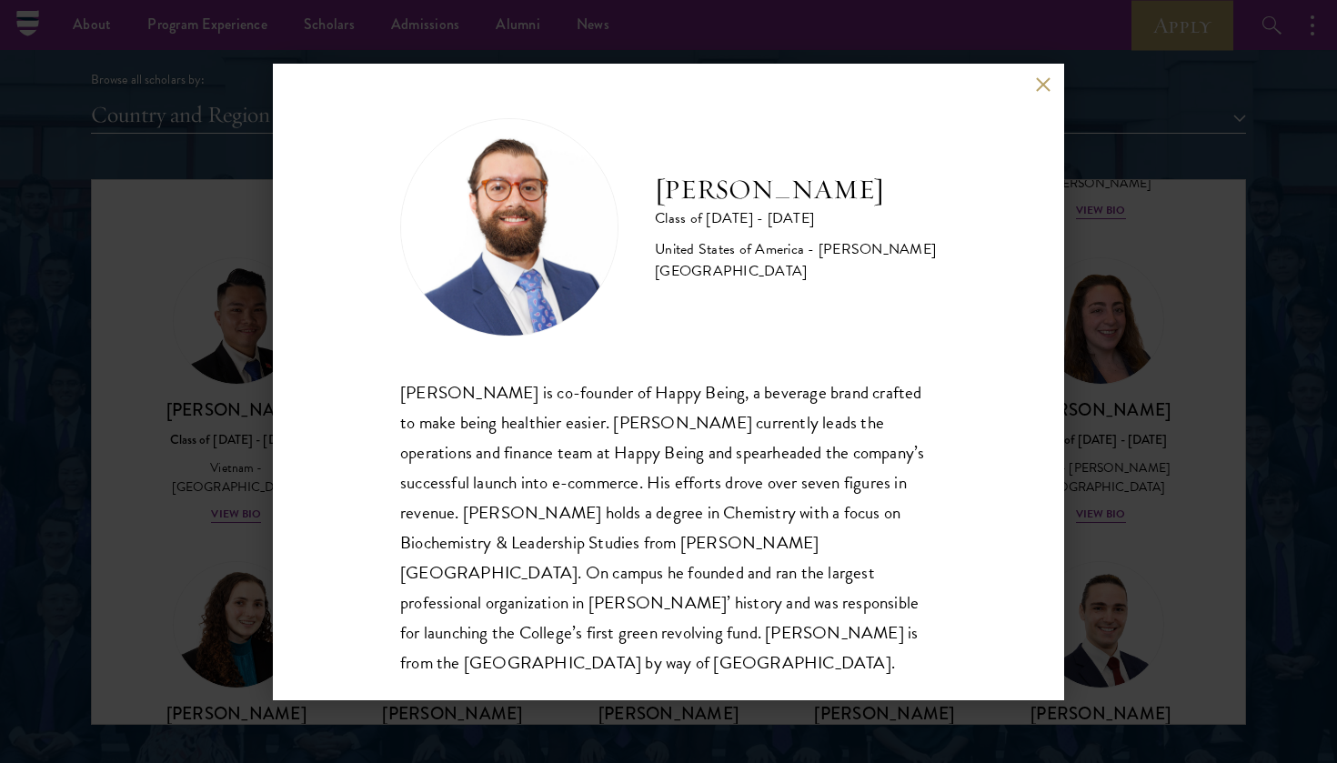
click at [1140, 335] on div "[PERSON_NAME] Class of [DATE] - [DATE] [GEOGRAPHIC_DATA] - [PERSON_NAME][GEOGRA…" at bounding box center [668, 381] width 1337 height 763
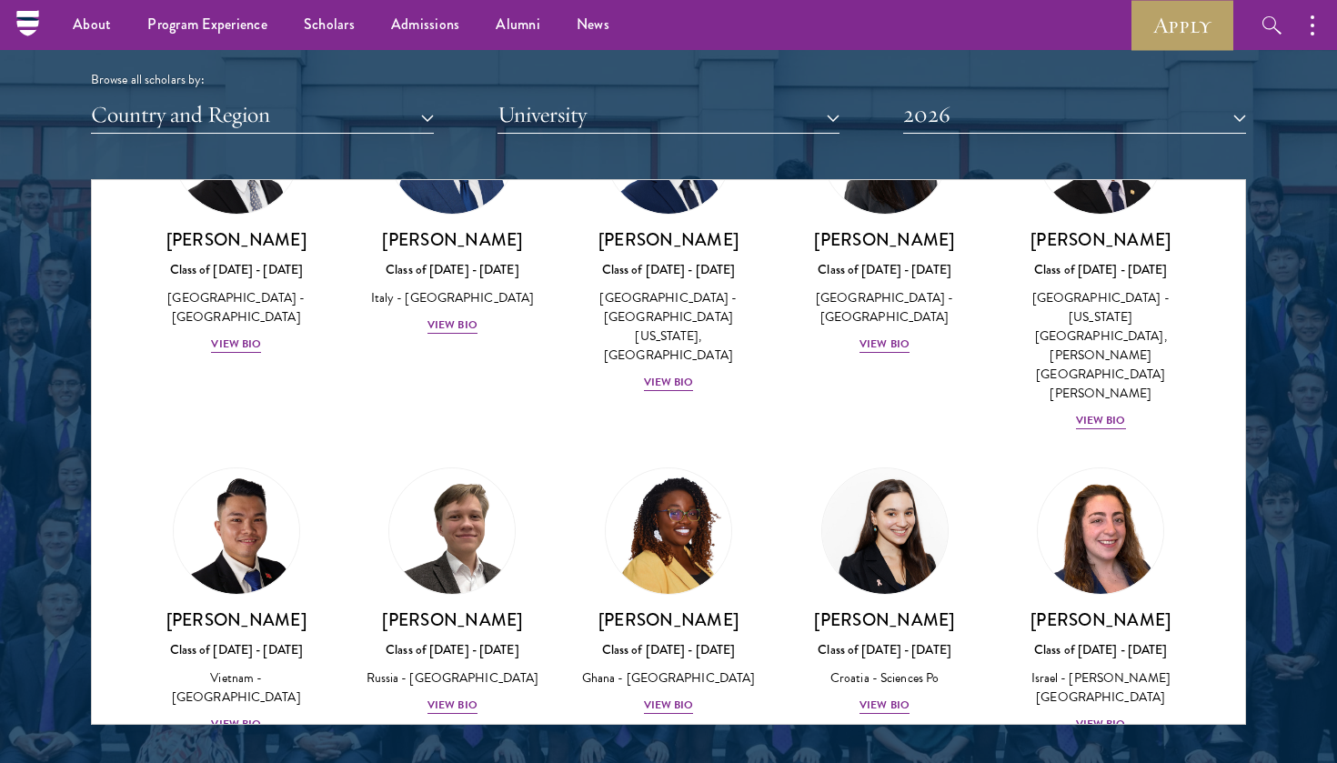
scroll to position [6724, 0]
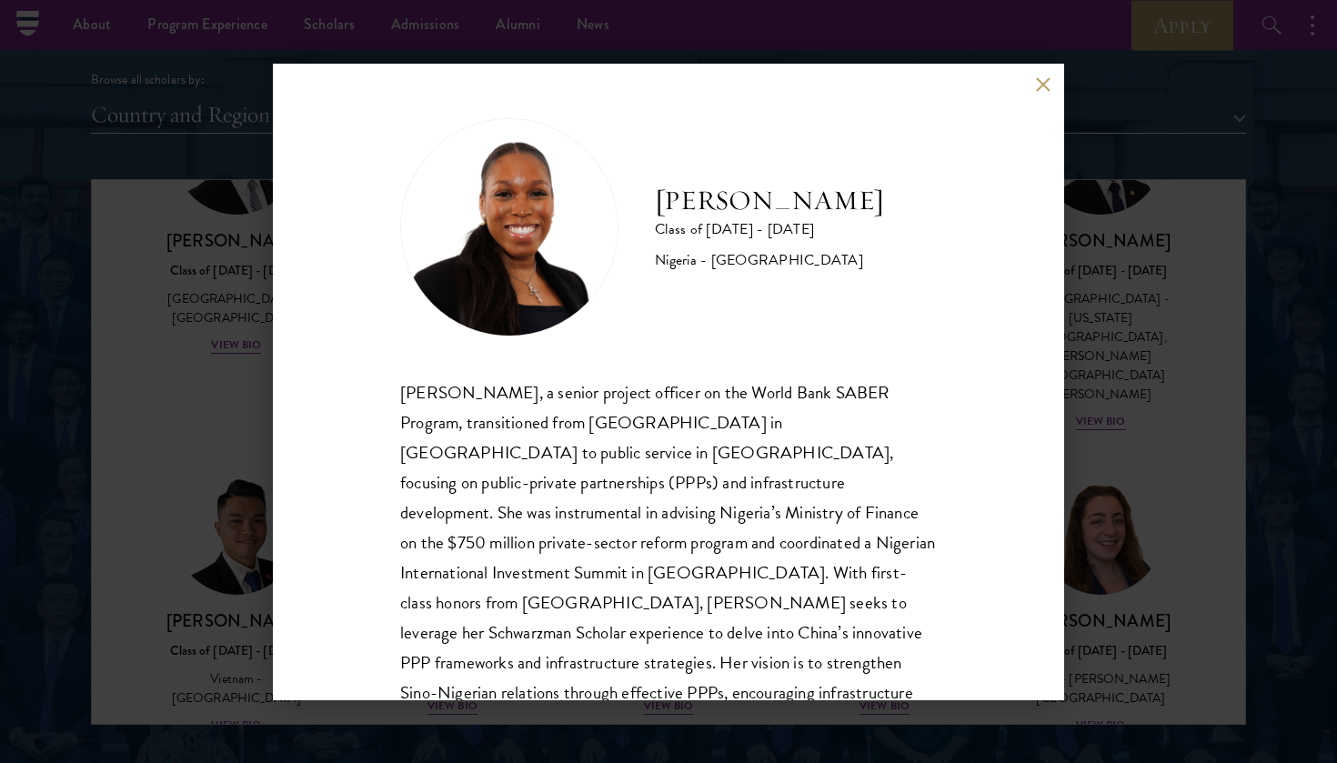
click at [1231, 336] on div "[PERSON_NAME] Class of [DATE] - [DATE] [GEOGRAPHIC_DATA] - [GEOGRAPHIC_DATA][PE…" at bounding box center [668, 381] width 1337 height 763
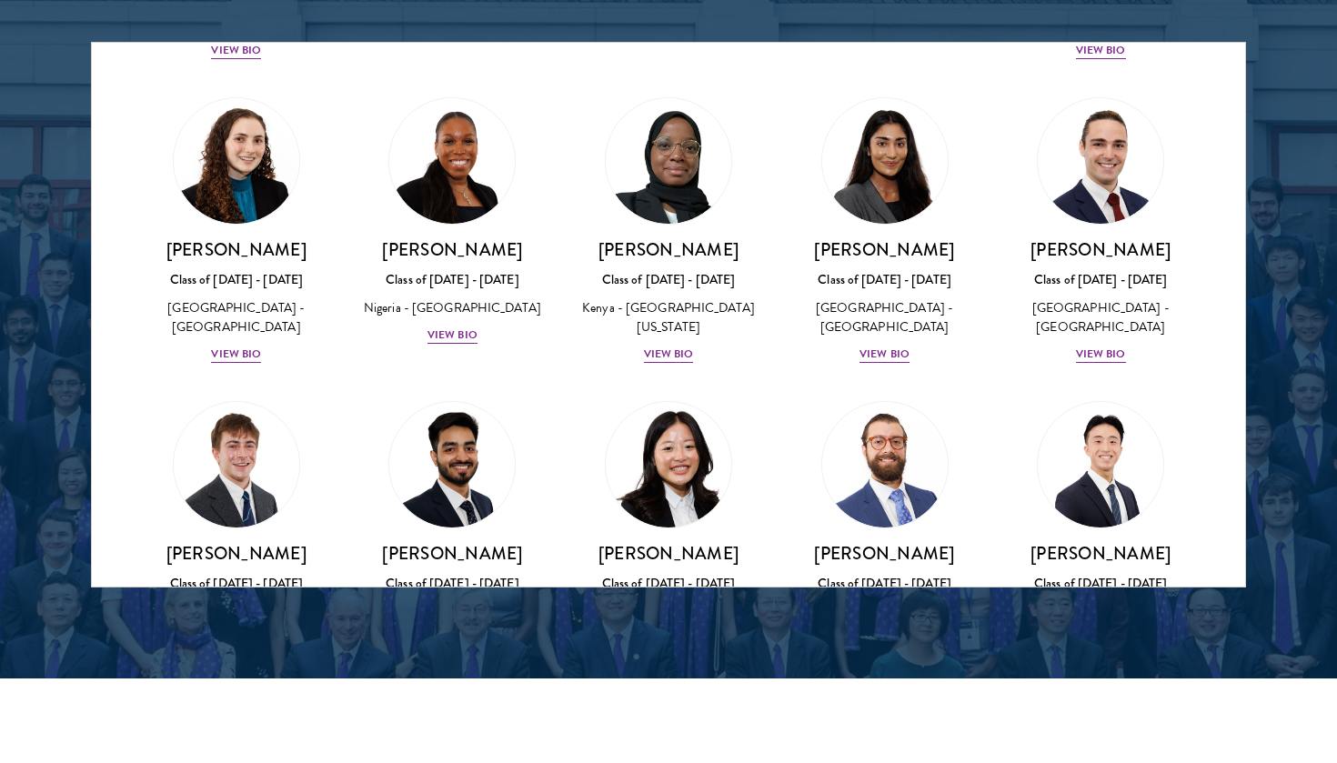
scroll to position [7269, 0]
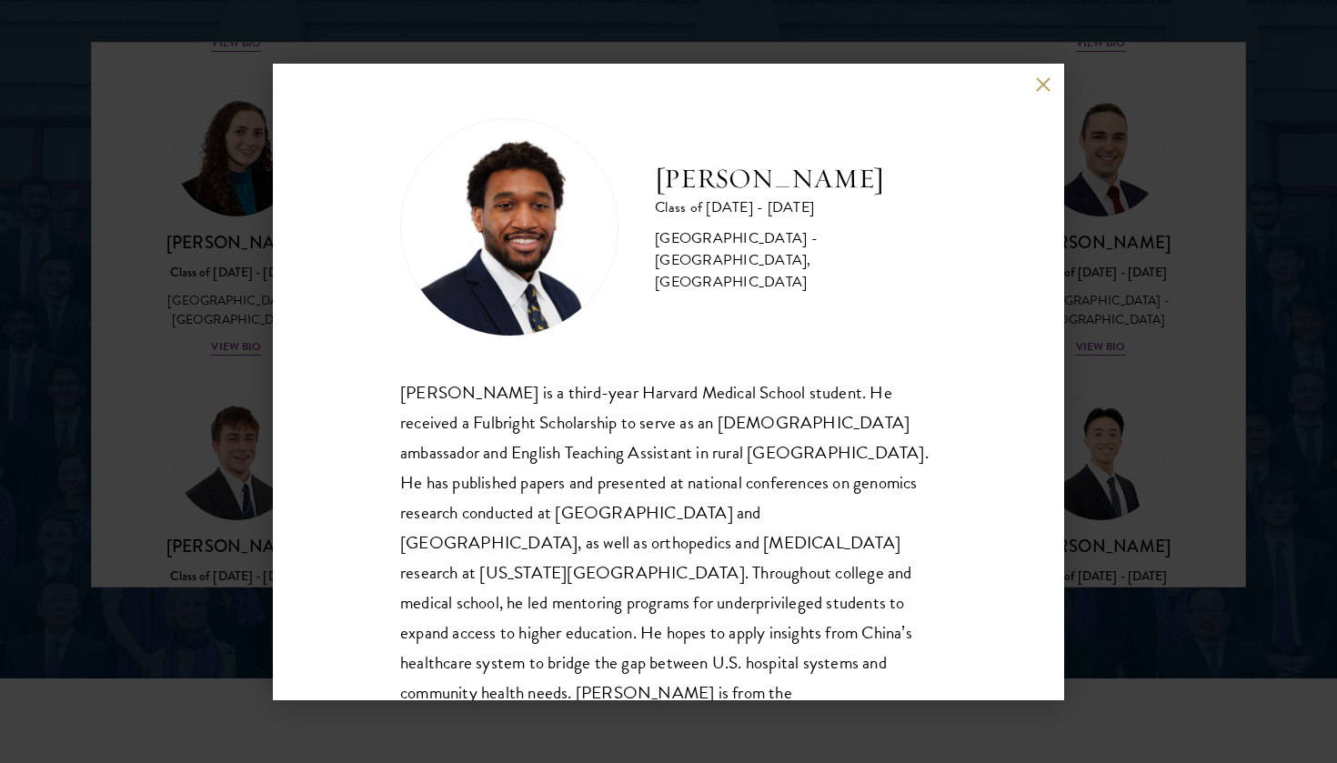
click at [1094, 362] on div "[PERSON_NAME] Class of [DATE] - [DATE] [GEOGRAPHIC_DATA] - [GEOGRAPHIC_DATA], […" at bounding box center [668, 381] width 1337 height 763
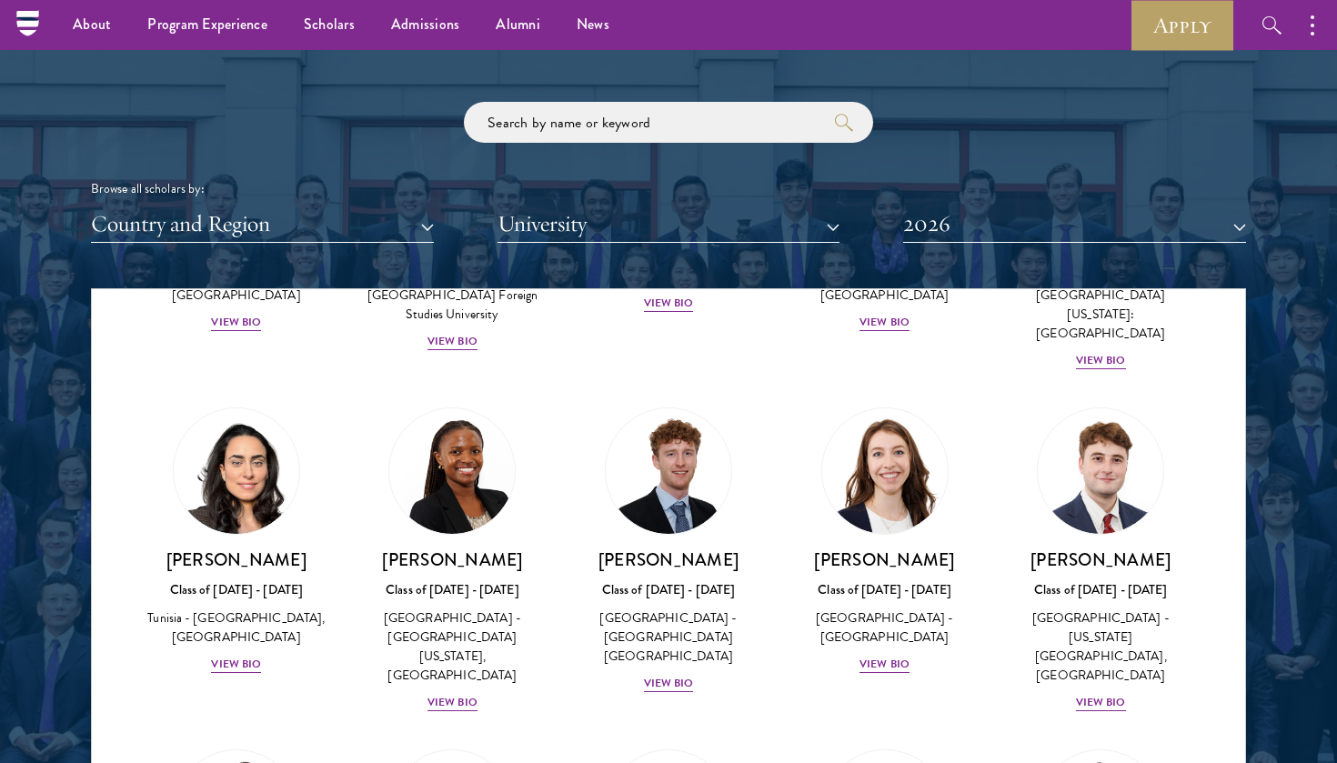
scroll to position [2088, 0]
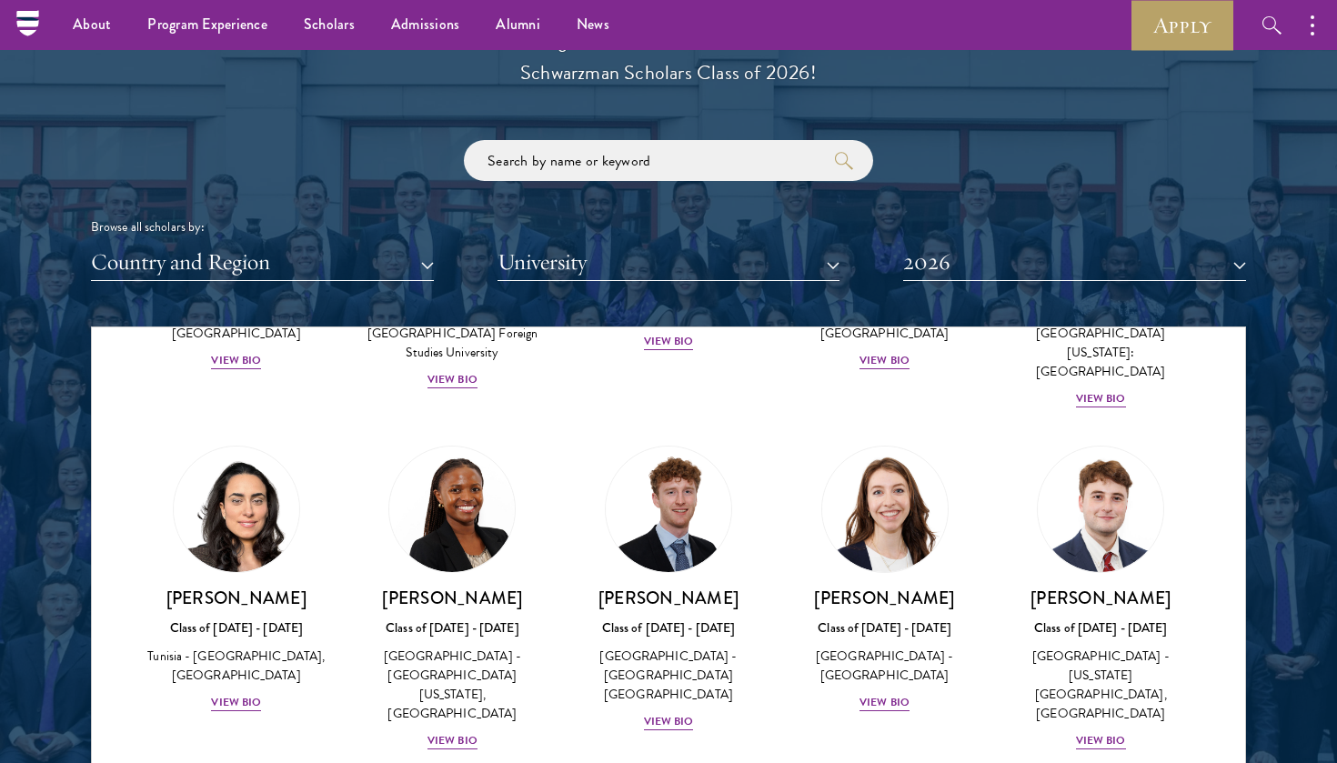
click at [1018, 252] on button "2026" at bounding box center [1074, 262] width 343 height 37
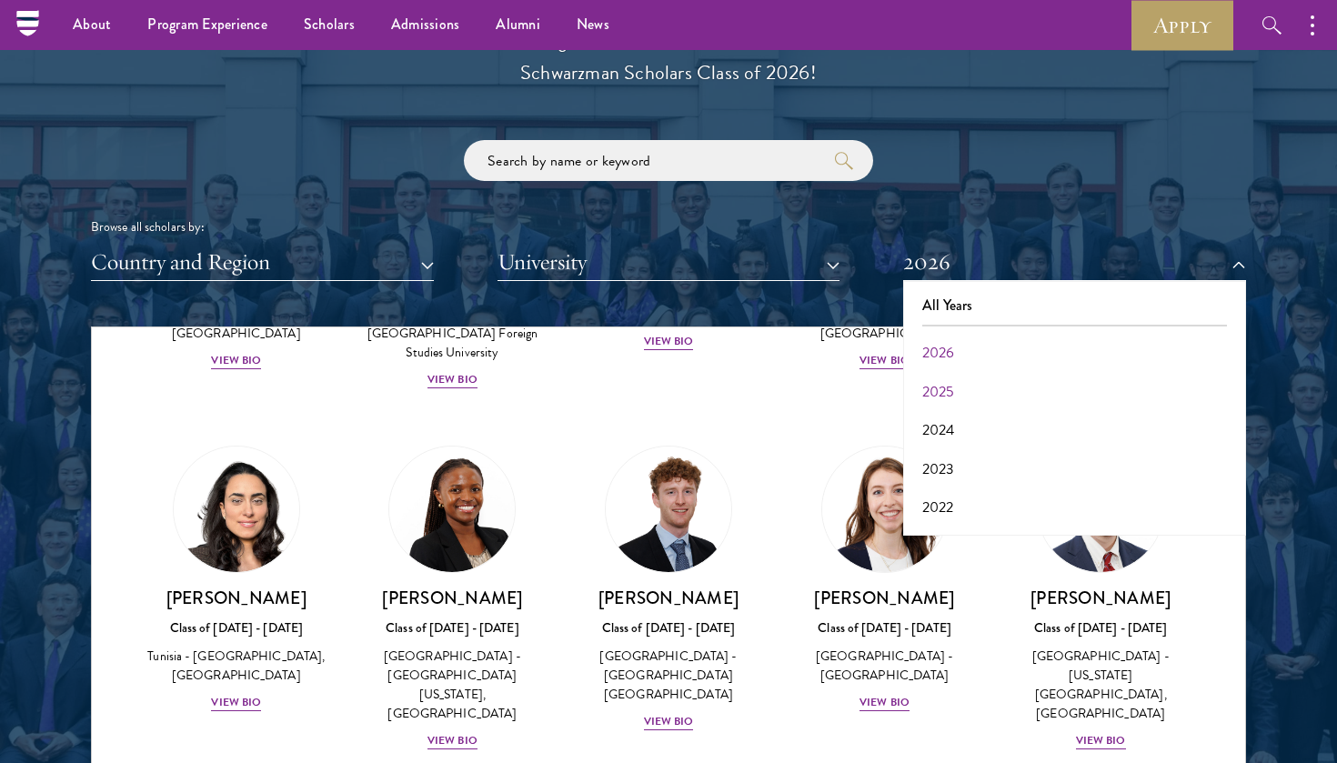
click at [944, 385] on button "2025" at bounding box center [1075, 392] width 332 height 38
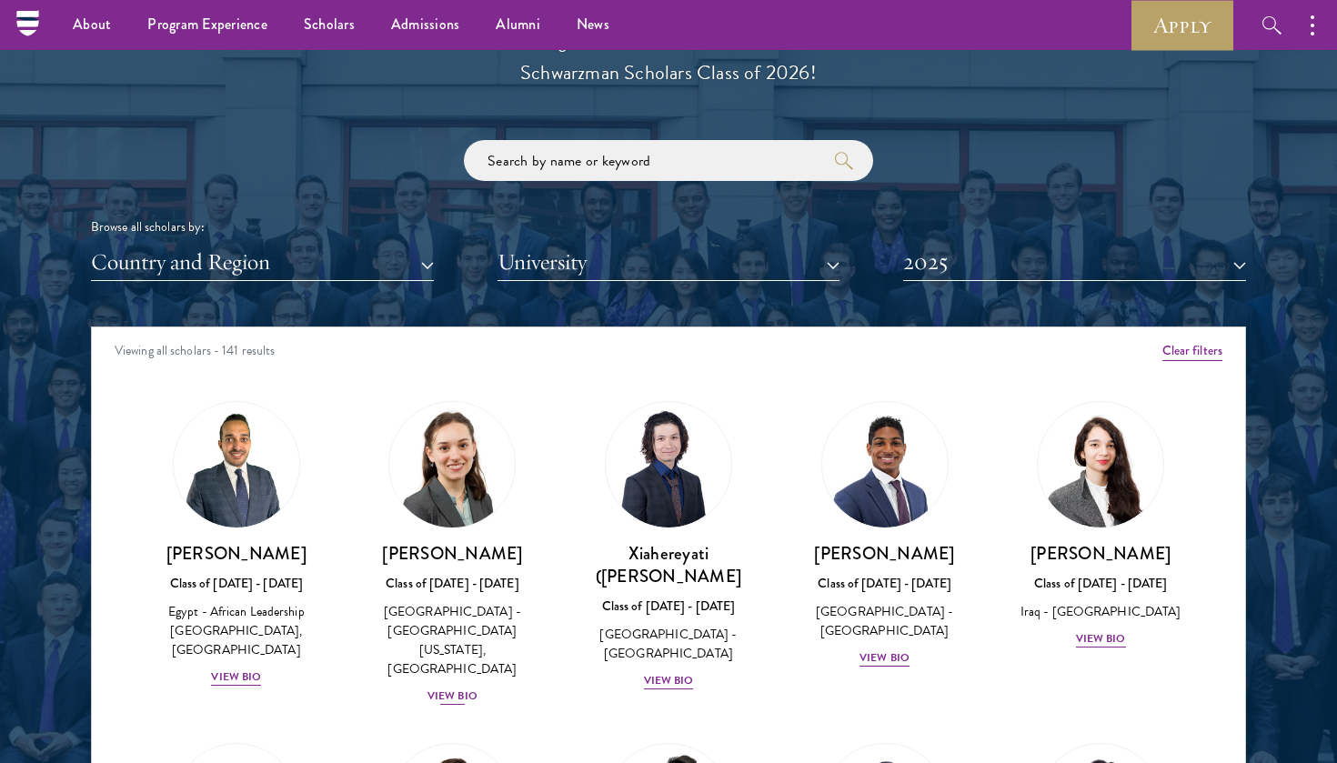
scroll to position [72, 0]
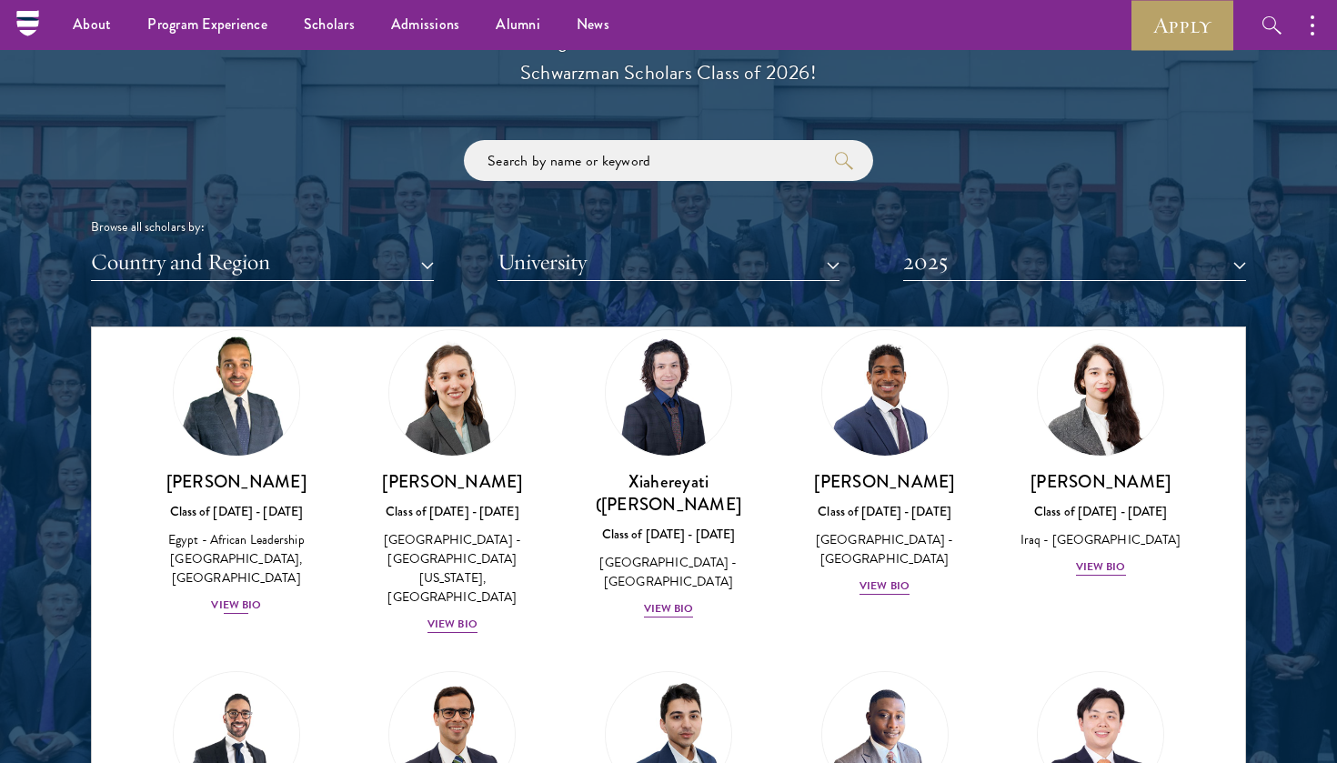
click at [251, 605] on div "View Bio" at bounding box center [236, 605] width 50 height 17
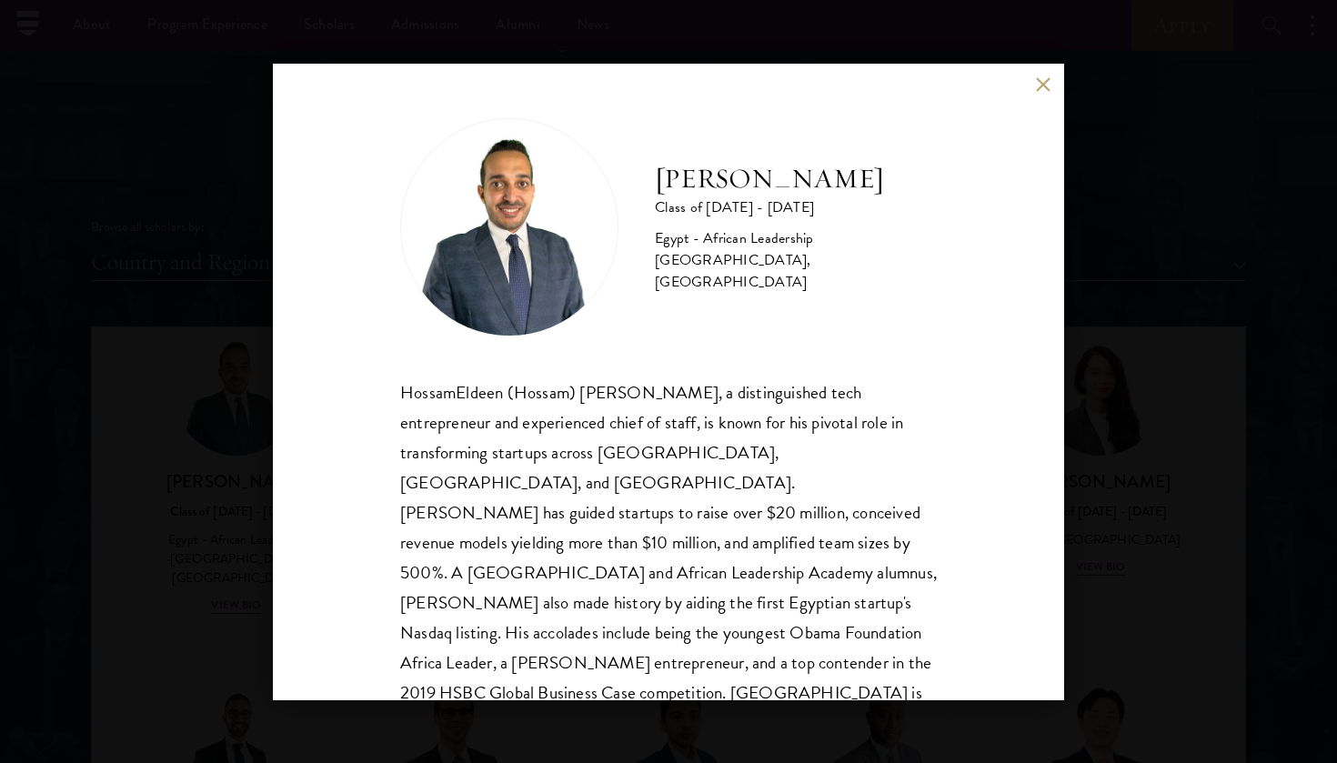
click at [140, 593] on div "HossamEldeen Abdelfatah Class of [DATE] - [DATE] [GEOGRAPHIC_DATA] - African Le…" at bounding box center [668, 381] width 1337 height 763
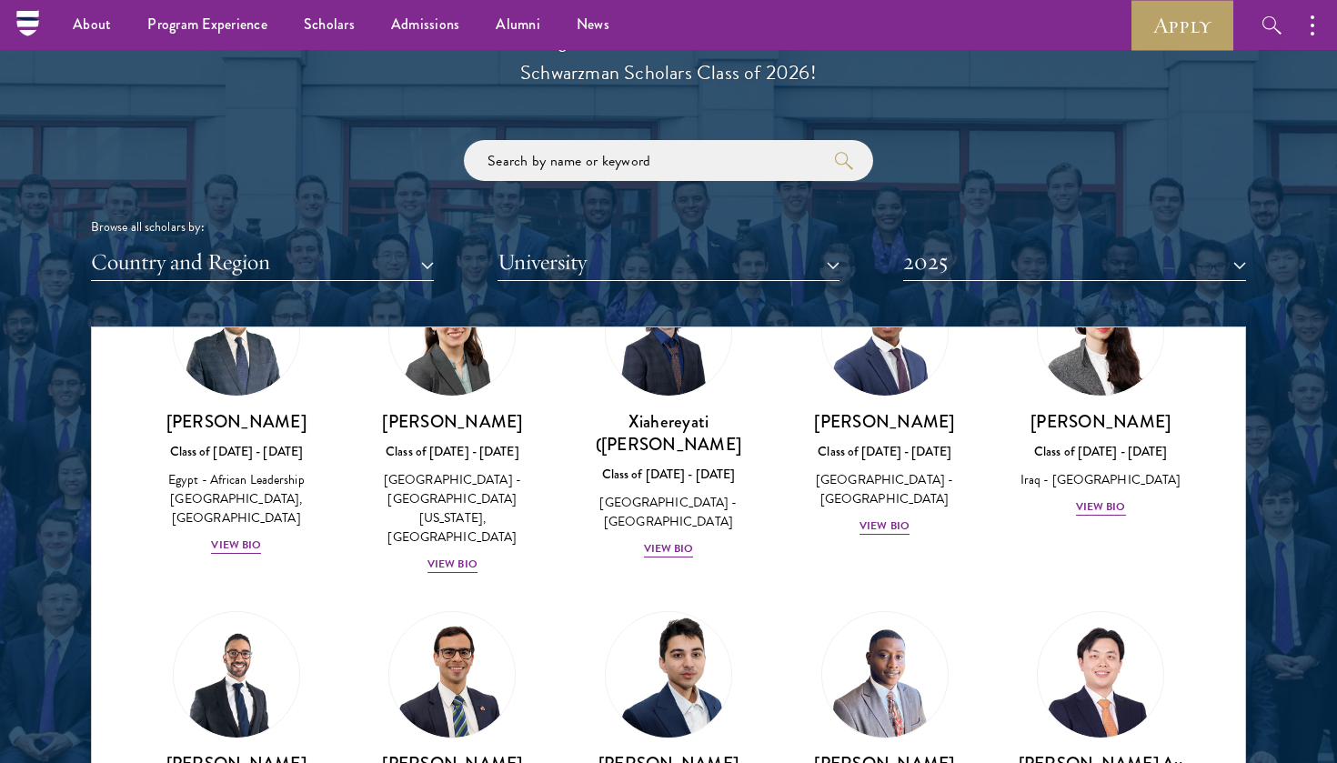
scroll to position [134, 0]
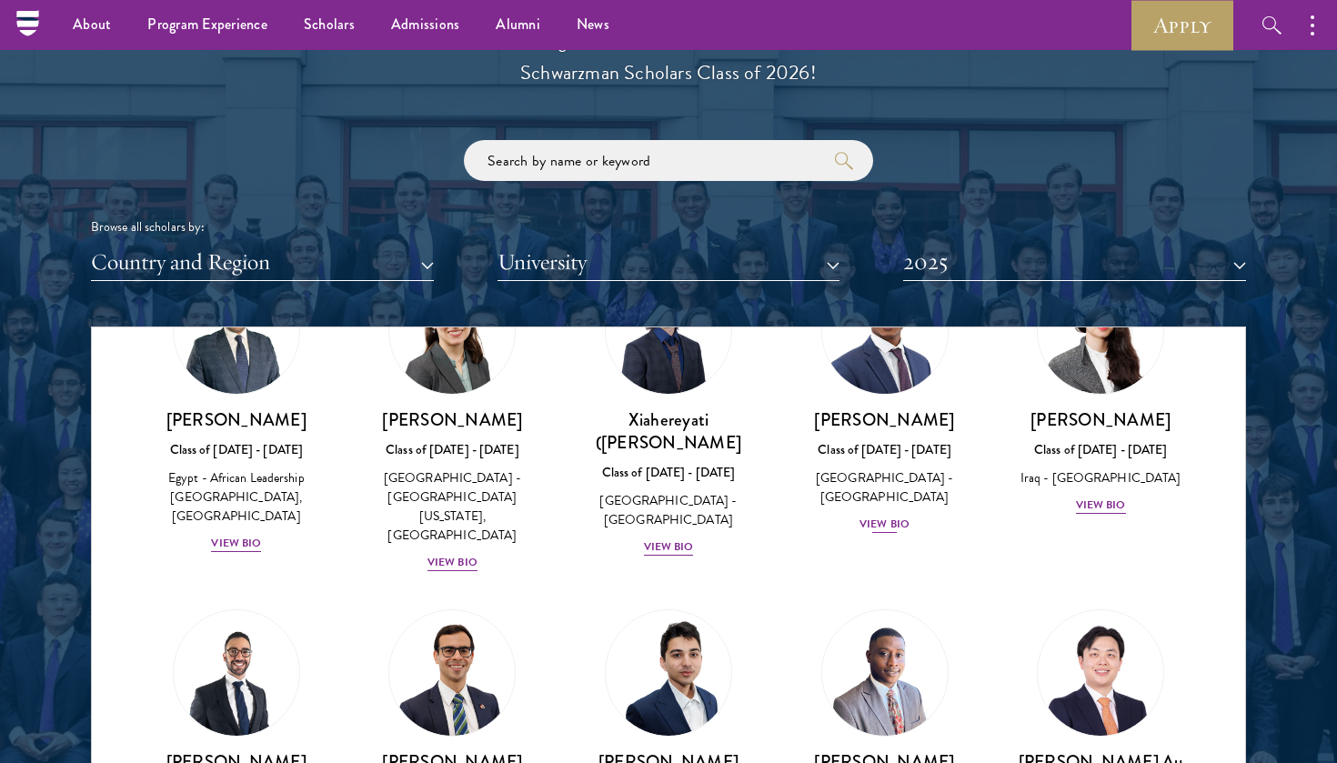
click at [883, 521] on div "View Bio" at bounding box center [885, 524] width 50 height 17
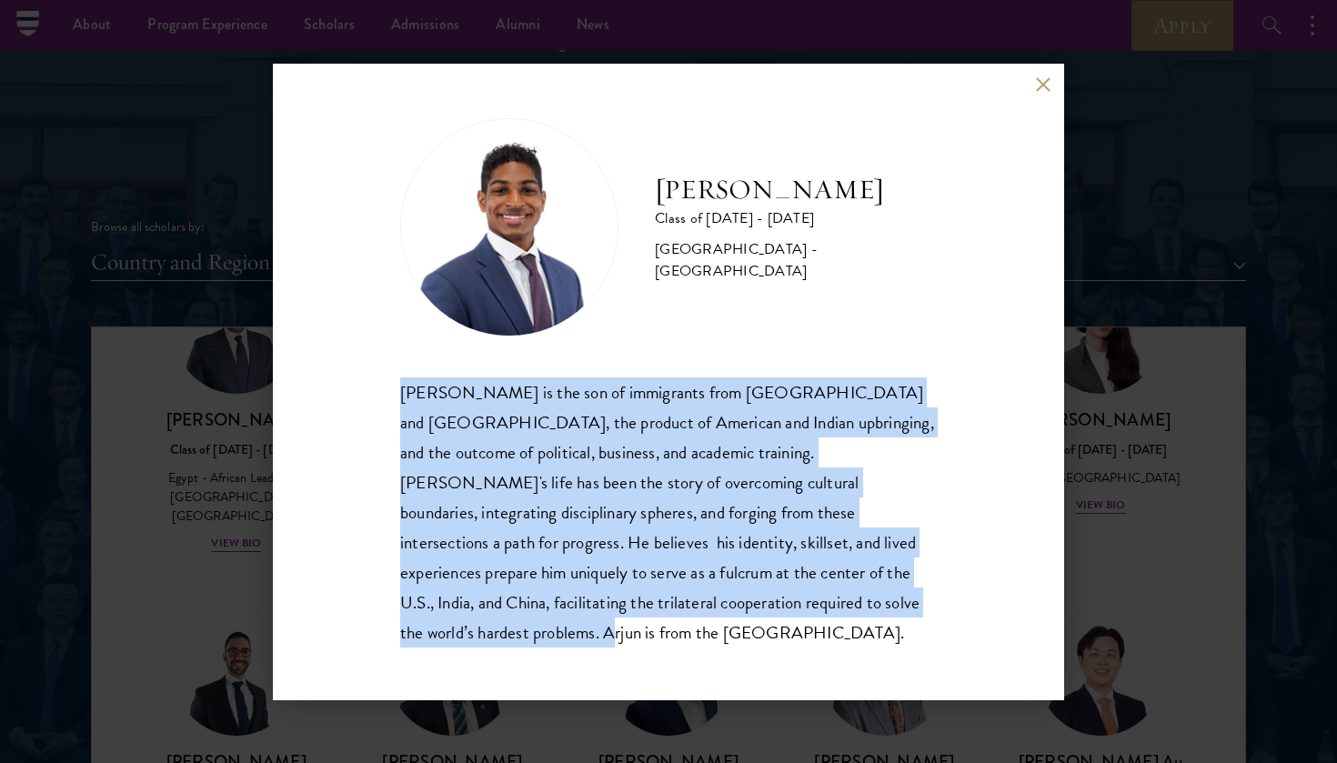
drag, startPoint x: 830, startPoint y: 627, endPoint x: 394, endPoint y: 416, distance: 484.9
click at [394, 416] on div "[PERSON_NAME] Class of [DATE] - [DATE] [GEOGRAPHIC_DATA] - [GEOGRAPHIC_DATA] [P…" at bounding box center [668, 382] width 791 height 637
copy div "[PERSON_NAME] is the son of immigrants from [GEOGRAPHIC_DATA] and [GEOGRAPHIC_D…"
click at [1146, 410] on div "[PERSON_NAME] Class of [DATE] - [DATE] [GEOGRAPHIC_DATA] - [GEOGRAPHIC_DATA] [P…" at bounding box center [668, 381] width 1337 height 763
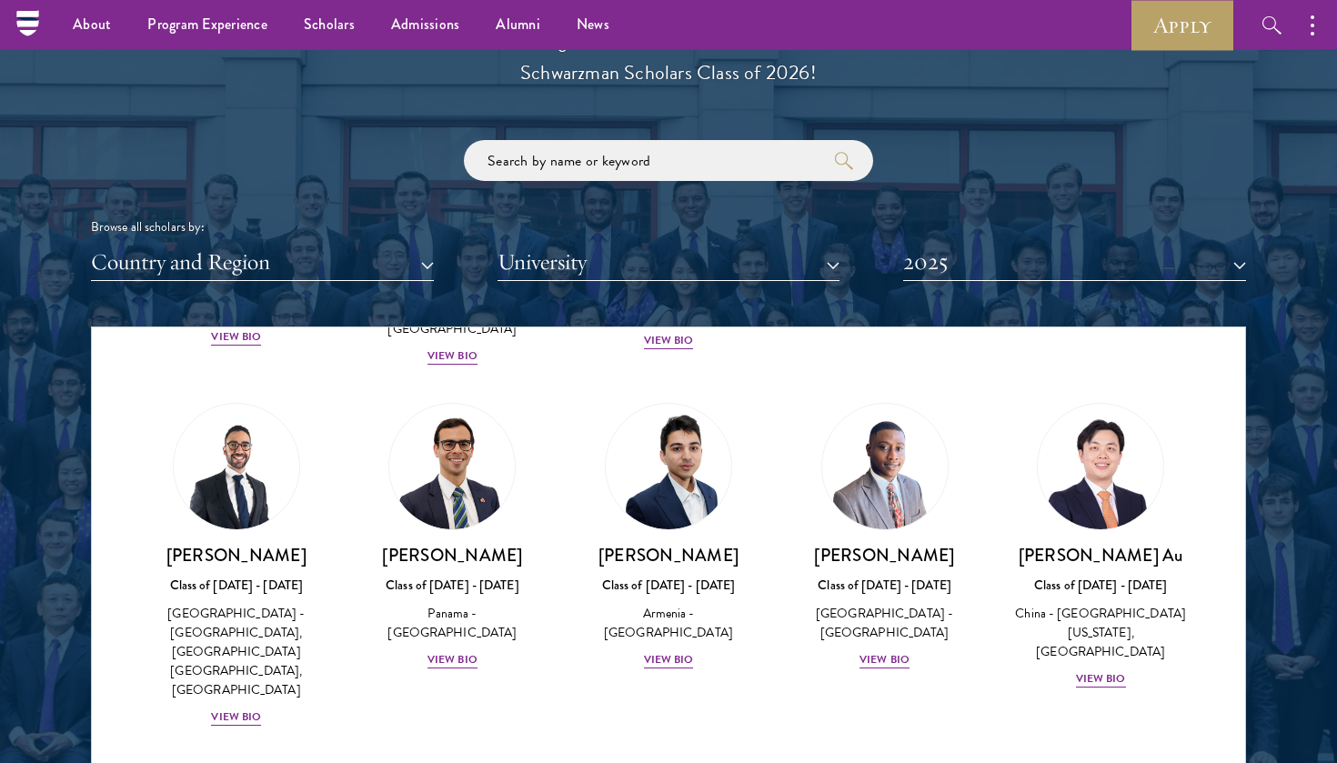
scroll to position [350, 0]
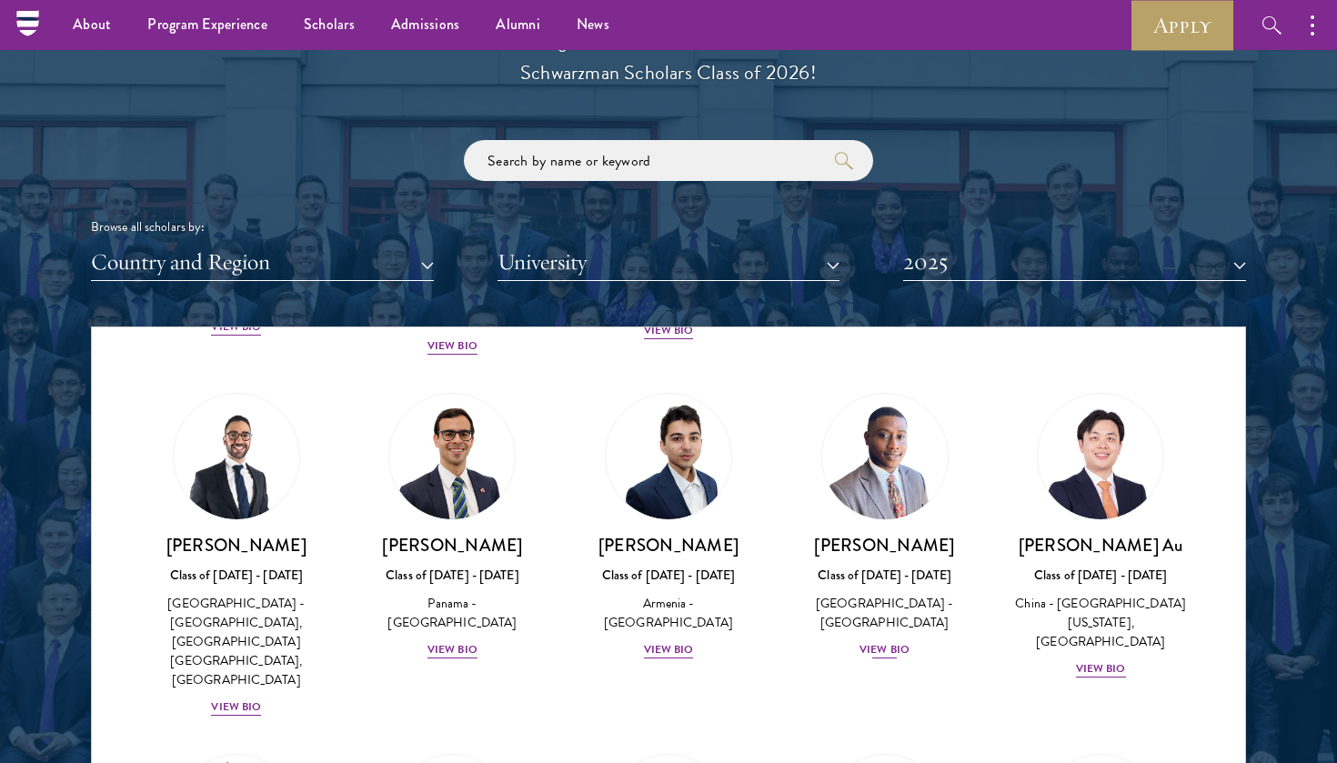
click at [884, 641] on div "View Bio" at bounding box center [885, 649] width 50 height 17
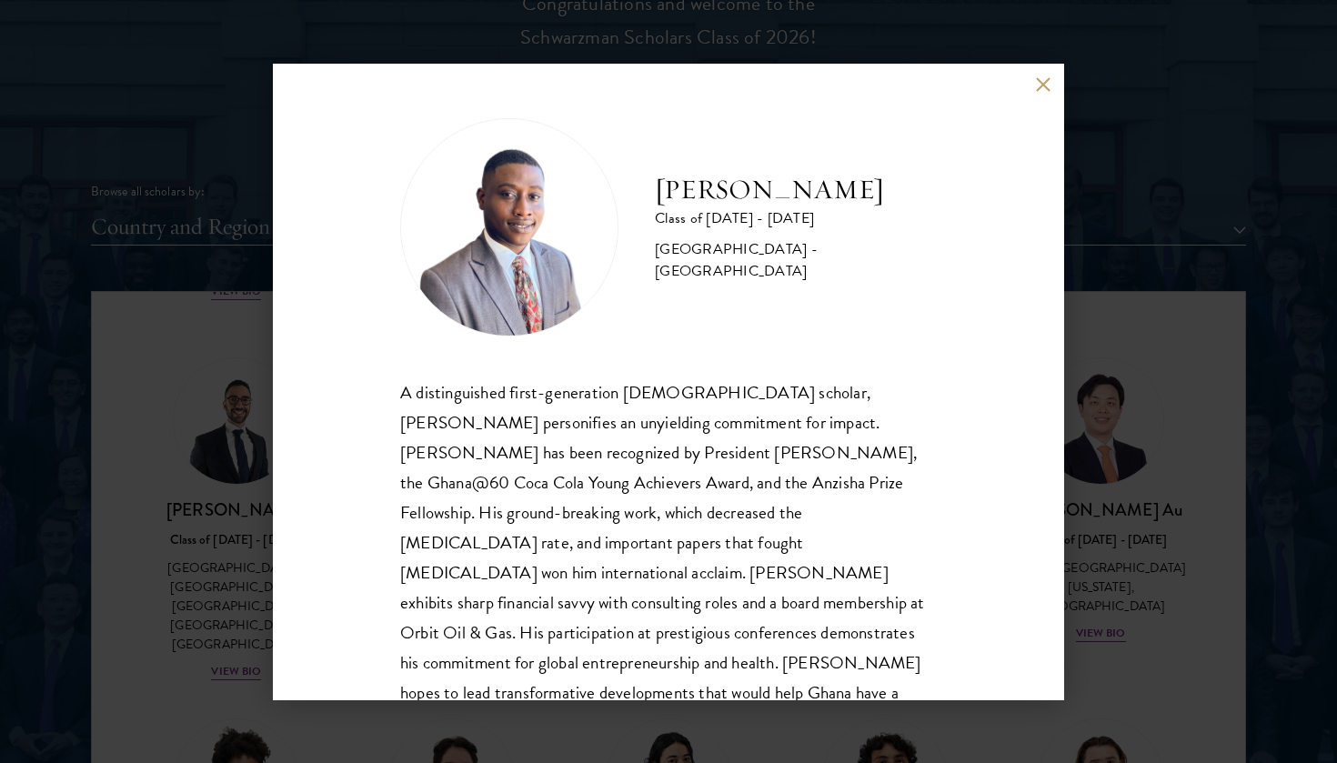
scroll to position [2127, 0]
click at [1104, 488] on div "[PERSON_NAME] Class of [DATE] - [DATE] [GEOGRAPHIC_DATA] - [GEOGRAPHIC_DATA] A …" at bounding box center [668, 381] width 1337 height 763
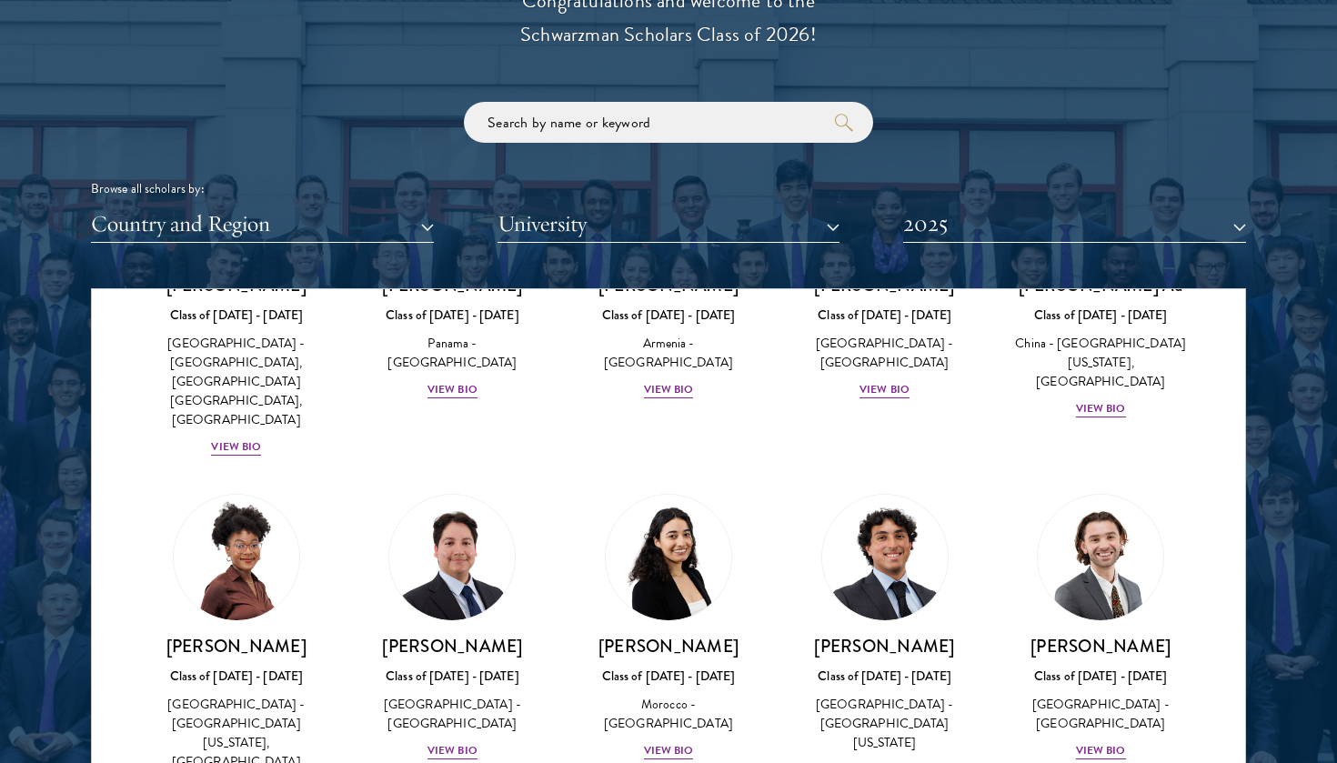
scroll to position [638, 0]
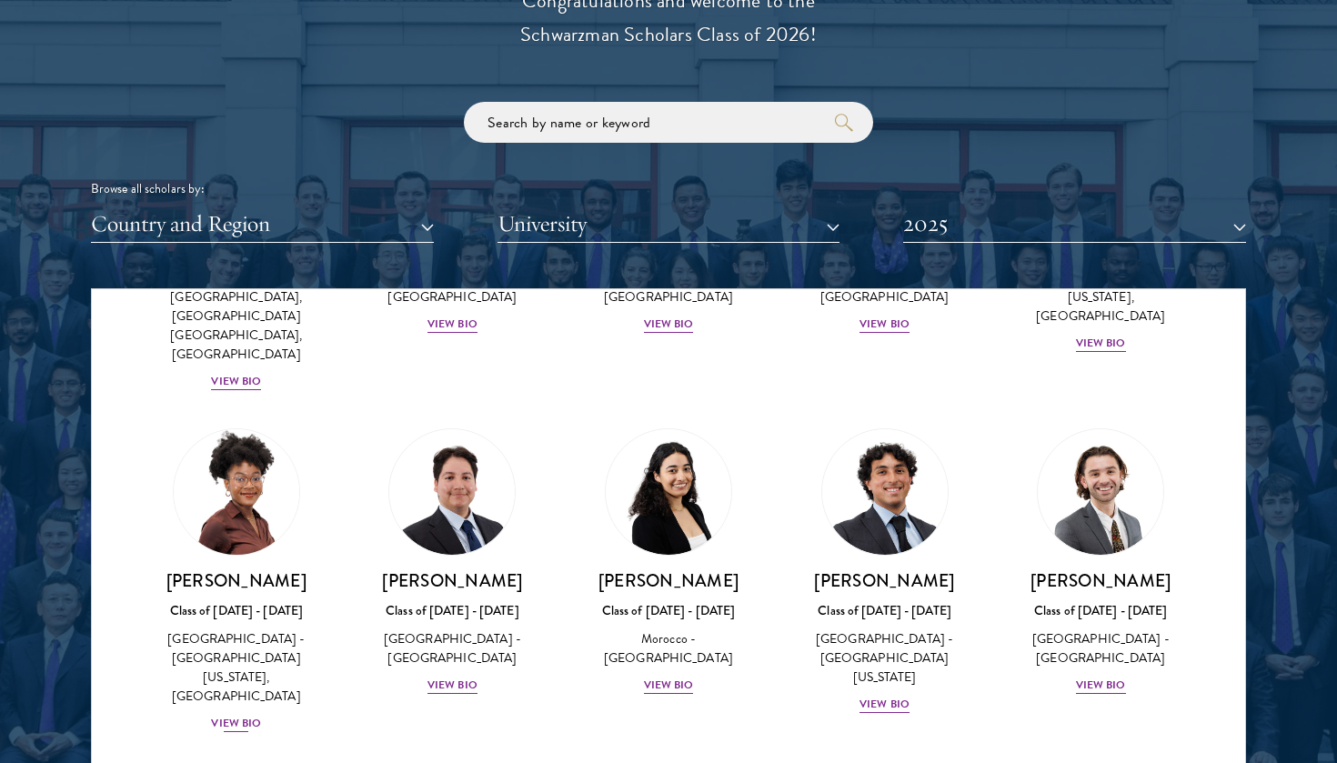
click at [236, 715] on div "View Bio" at bounding box center [236, 723] width 50 height 17
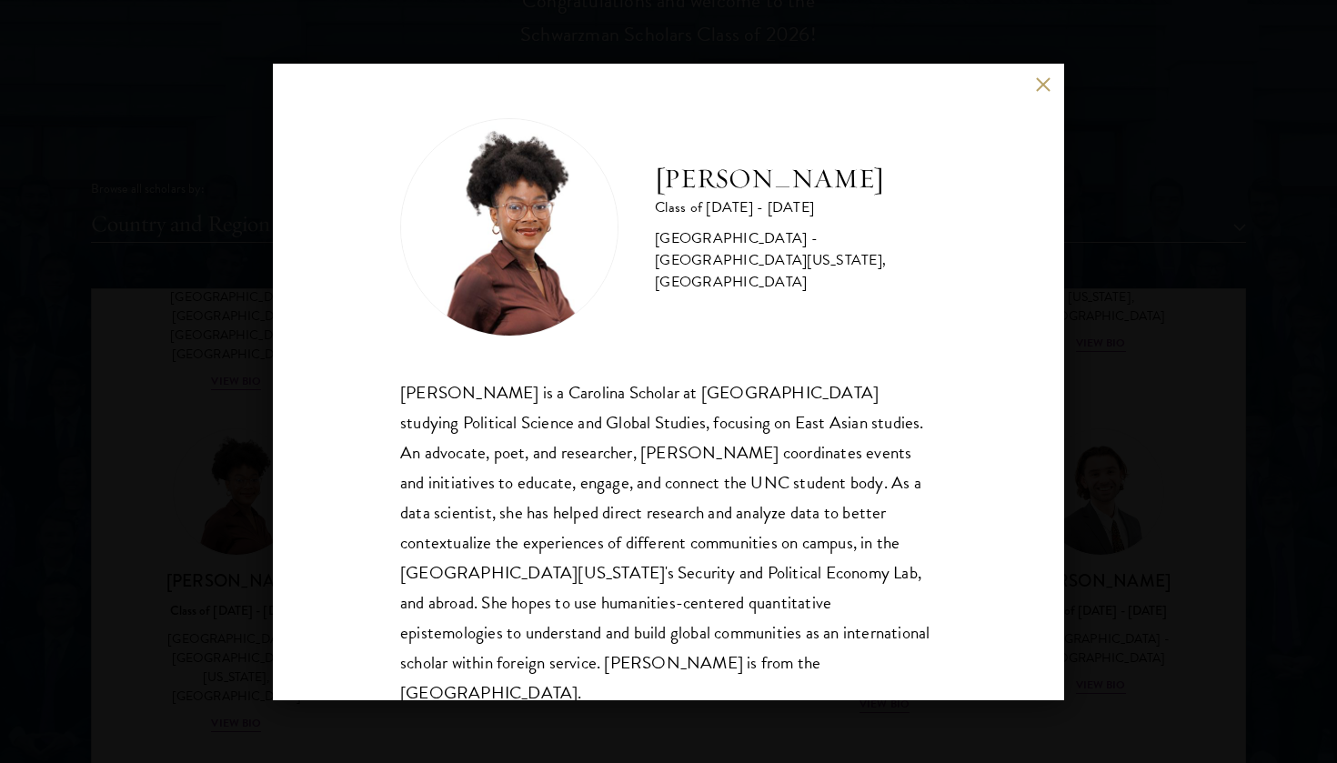
click at [1082, 487] on div "[PERSON_NAME] Class of [DATE] - [DATE] [GEOGRAPHIC_DATA] - [GEOGRAPHIC_DATA][US…" at bounding box center [668, 381] width 1337 height 763
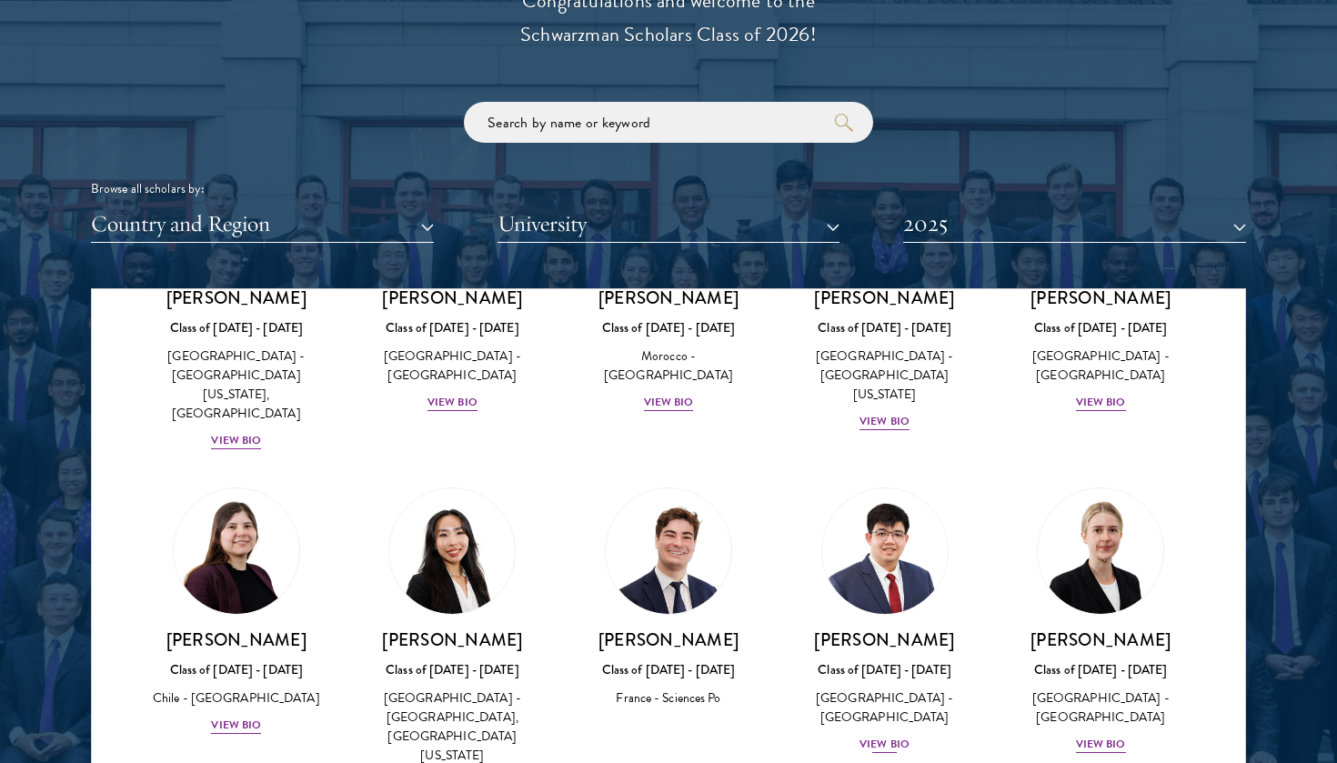
scroll to position [924, 0]
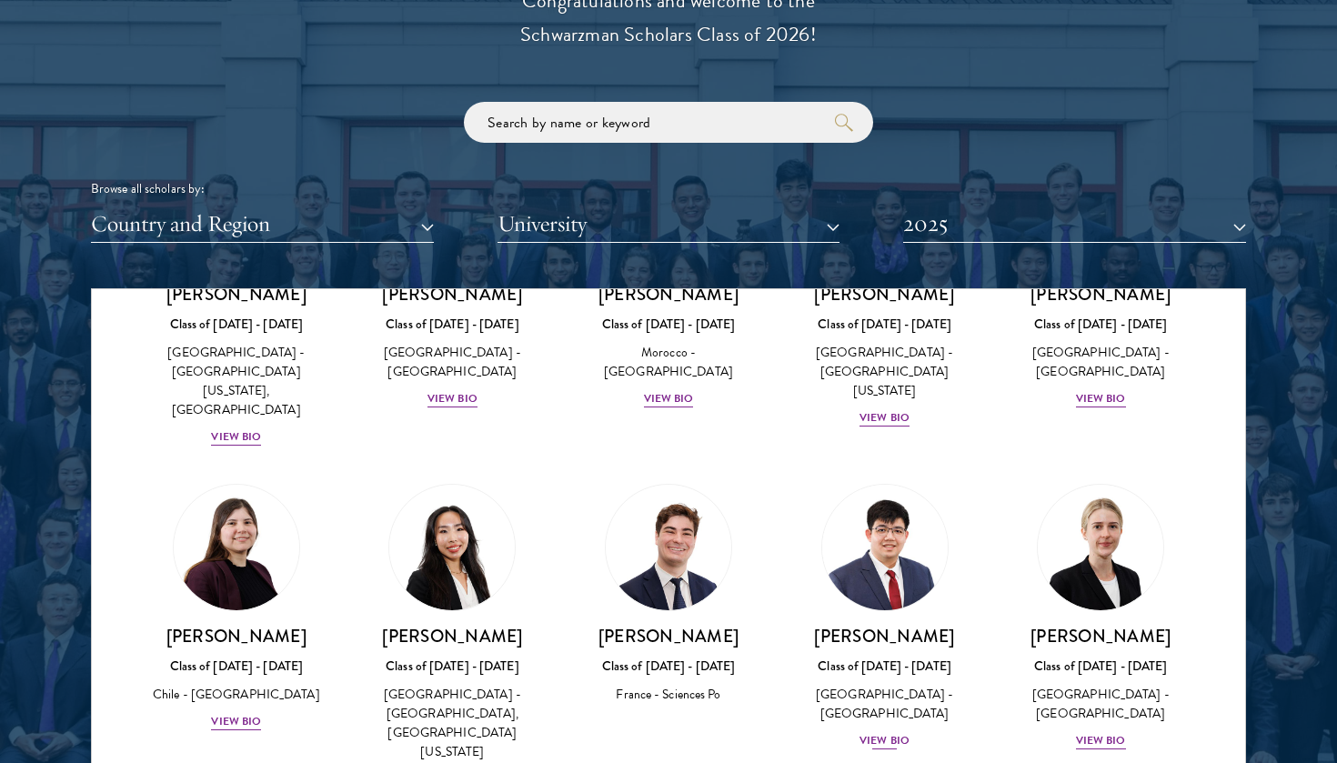
click at [890, 732] on div "View Bio" at bounding box center [885, 740] width 50 height 17
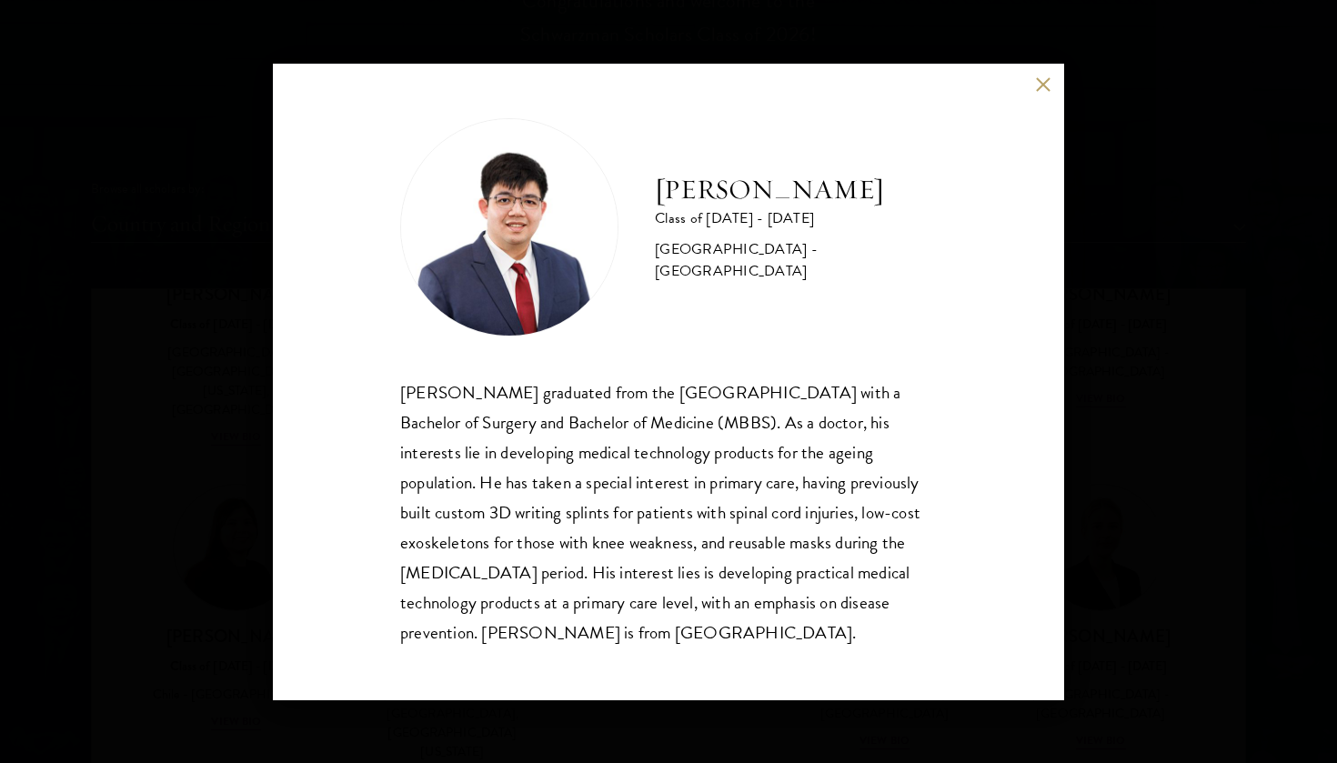
click at [1061, 434] on div "[PERSON_NAME] Class of [DATE] - [DATE] [GEOGRAPHIC_DATA] - [GEOGRAPHIC_DATA] [P…" at bounding box center [668, 382] width 791 height 637
click at [1139, 440] on div "[PERSON_NAME] Class of [DATE] - [DATE] [GEOGRAPHIC_DATA] - [GEOGRAPHIC_DATA] [P…" at bounding box center [668, 381] width 1337 height 763
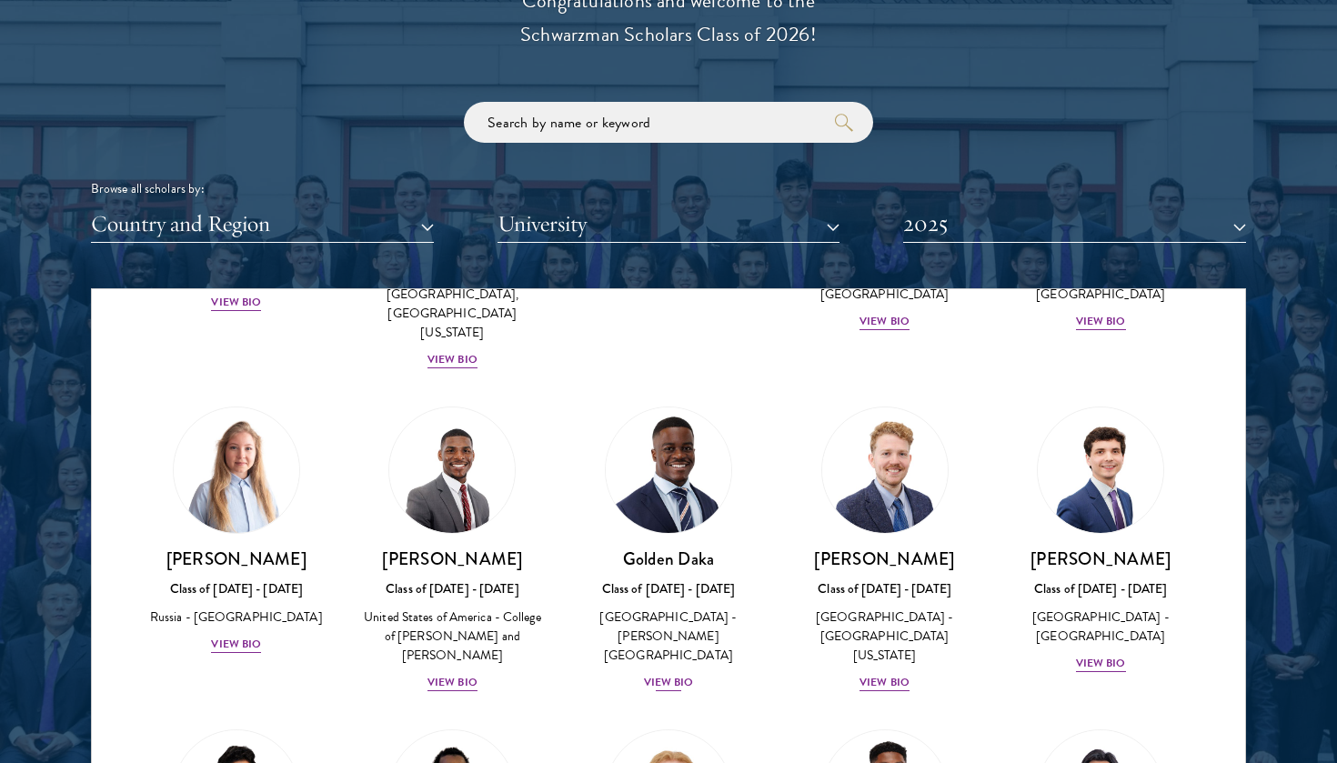
scroll to position [1388, 0]
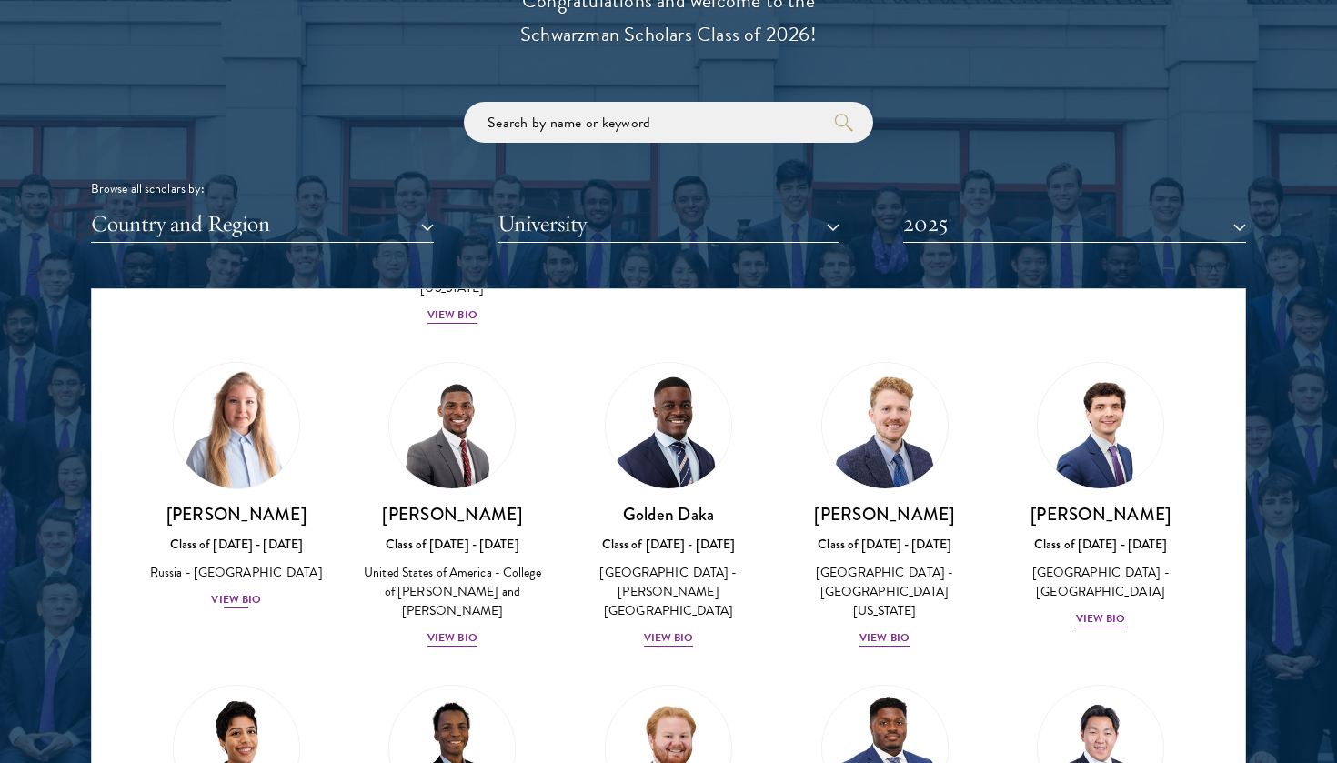
click at [229, 511] on div "[PERSON_NAME] Class of [DATE] - [DATE] [GEOGRAPHIC_DATA] - [GEOGRAPHIC_DATA] Vi…" at bounding box center [236, 556] width 180 height 107
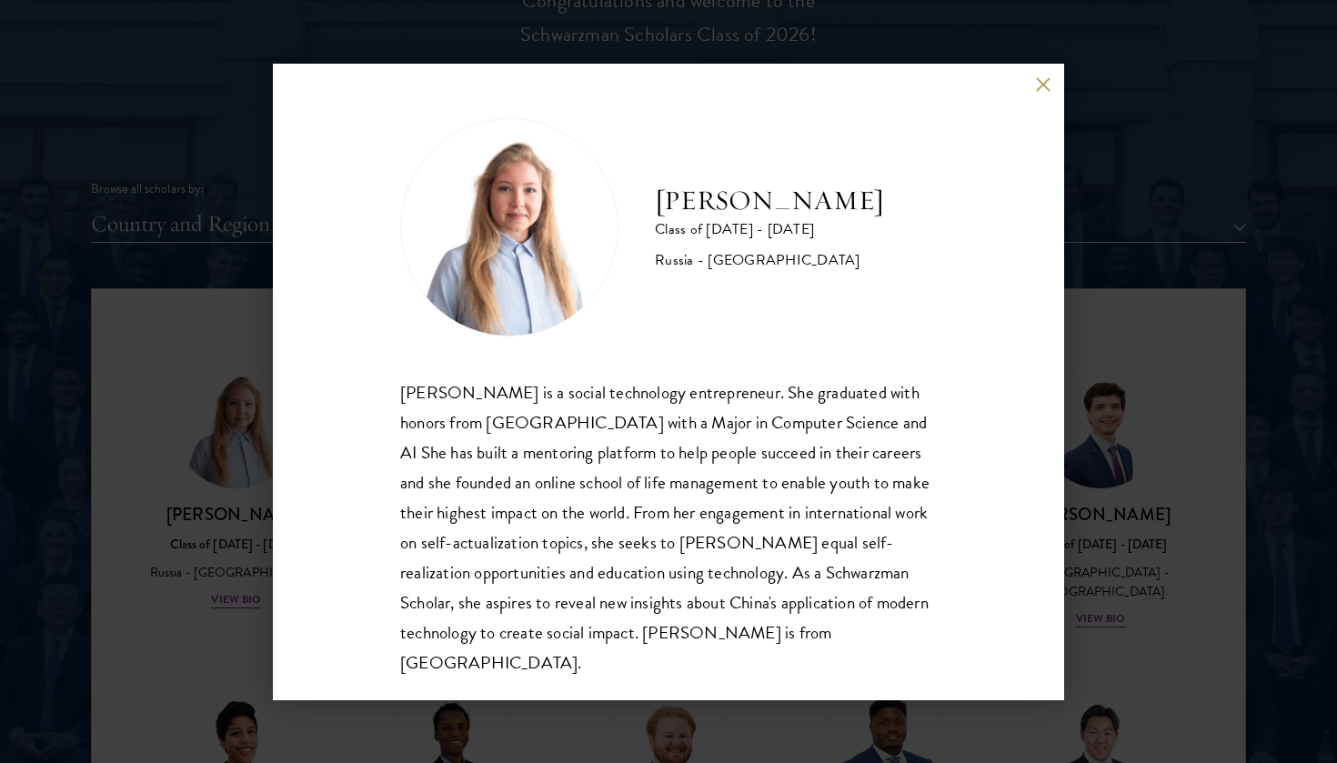
click at [1083, 524] on div "[PERSON_NAME] Class of [DATE] - [DATE] [GEOGRAPHIC_DATA] - [GEOGRAPHIC_DATA] [P…" at bounding box center [668, 381] width 1337 height 763
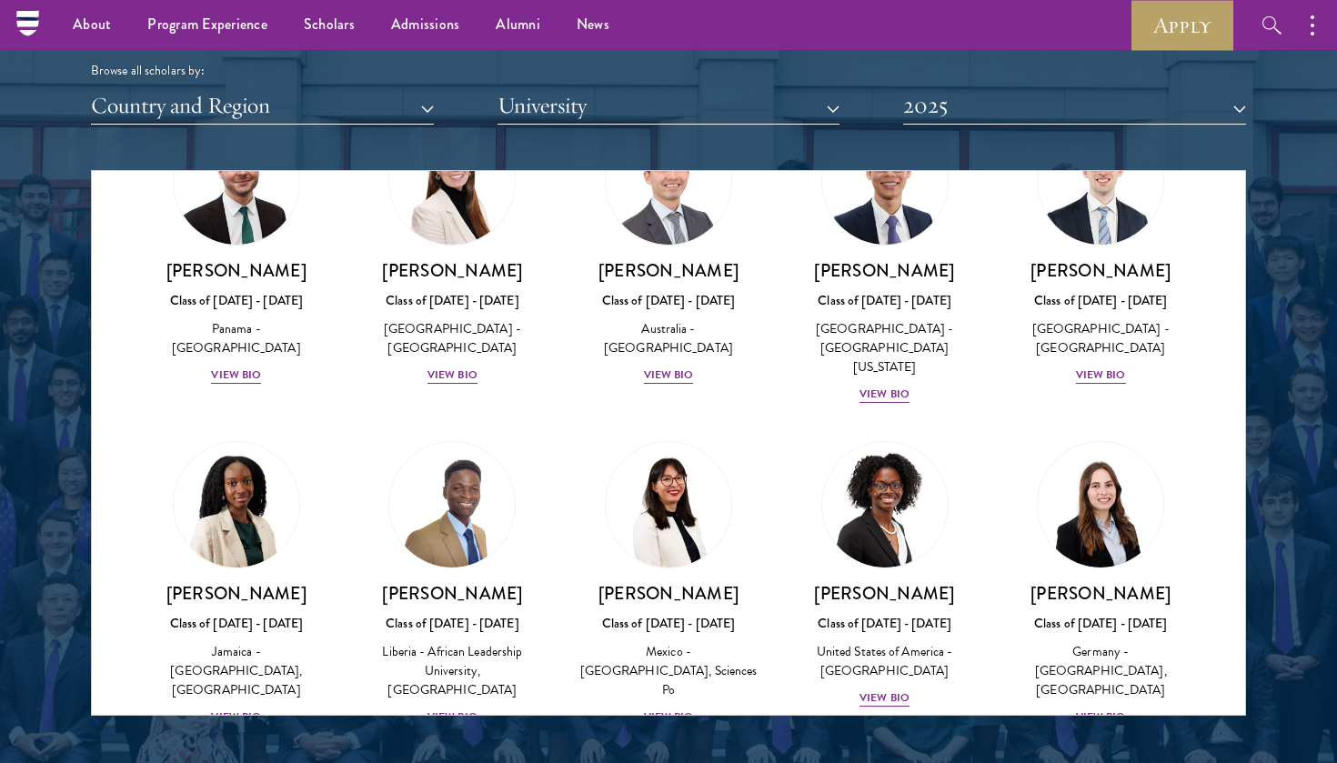
scroll to position [2178, 0]
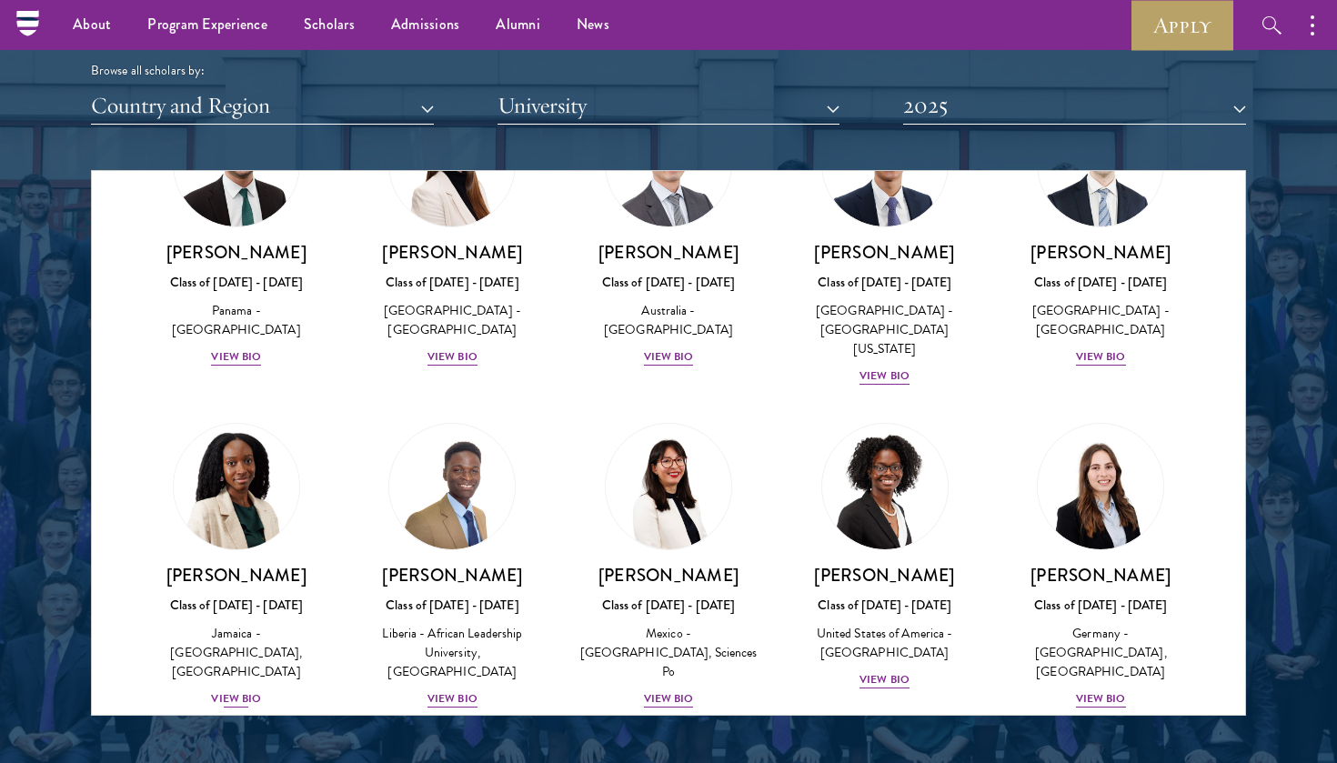
click at [237, 690] on div "View Bio" at bounding box center [236, 698] width 50 height 17
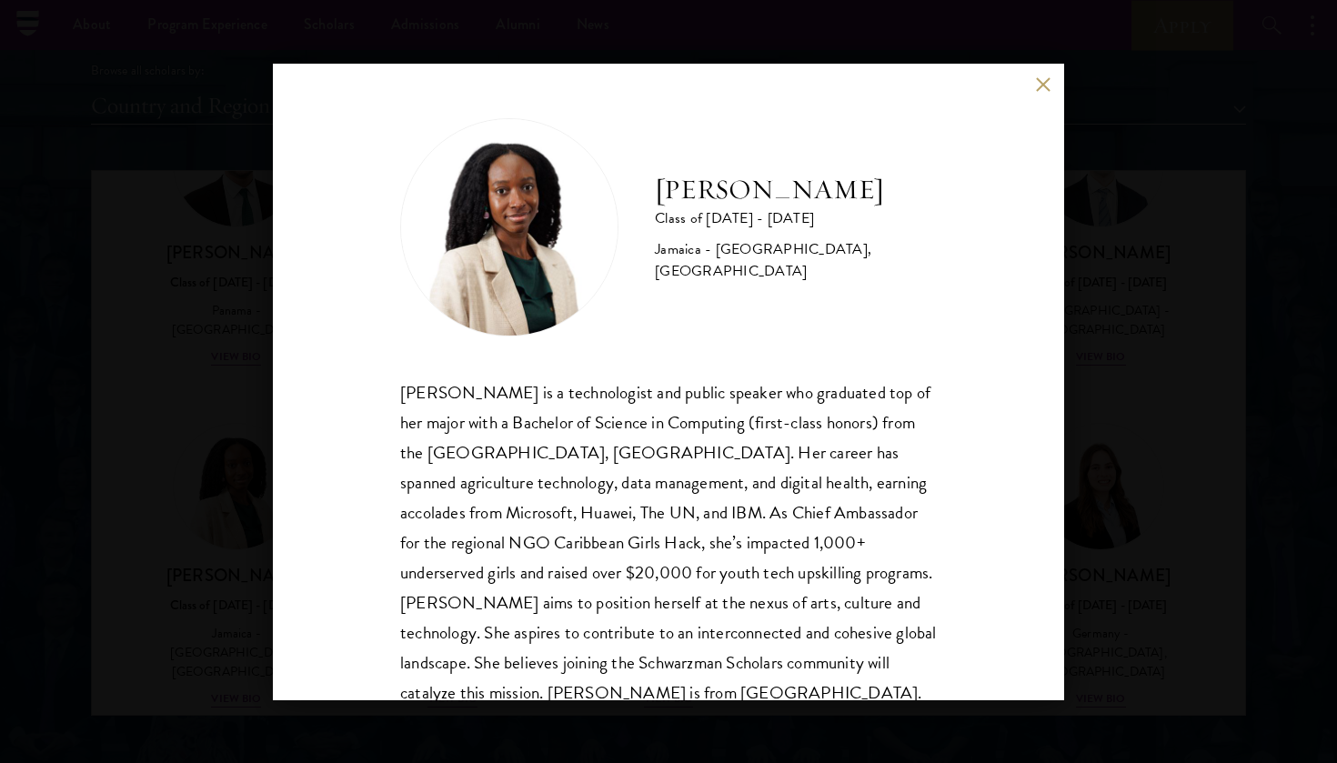
scroll to position [49, 0]
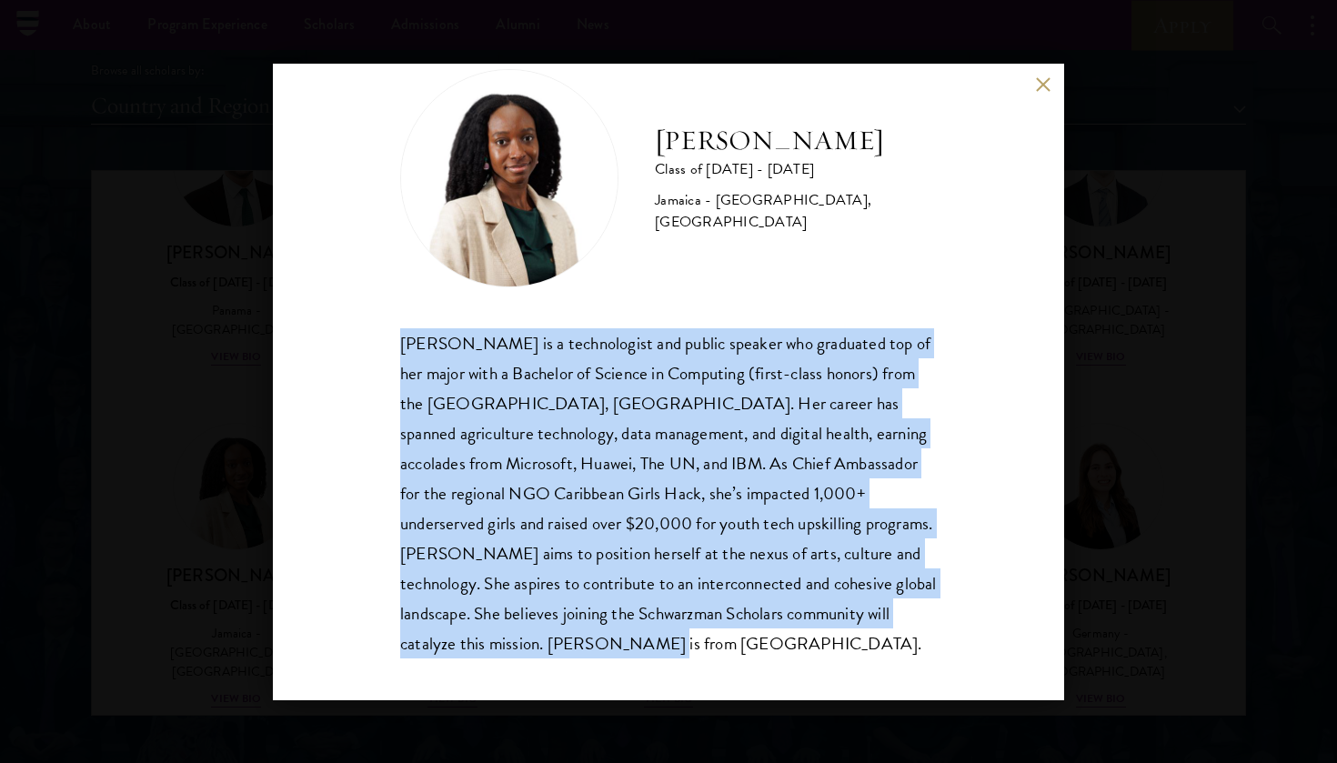
drag, startPoint x: 528, startPoint y: 643, endPoint x: 386, endPoint y: 344, distance: 331.6
click at [386, 344] on div "[PERSON_NAME] Class of [DATE] - [DATE] [GEOGRAPHIC_DATA] - [GEOGRAPHIC_DATA], […" at bounding box center [668, 382] width 791 height 637
copy div "[PERSON_NAME] is a technologist and public speaker who graduated top of her maj…"
